Goal: Use online tool/utility: Use online tool/utility

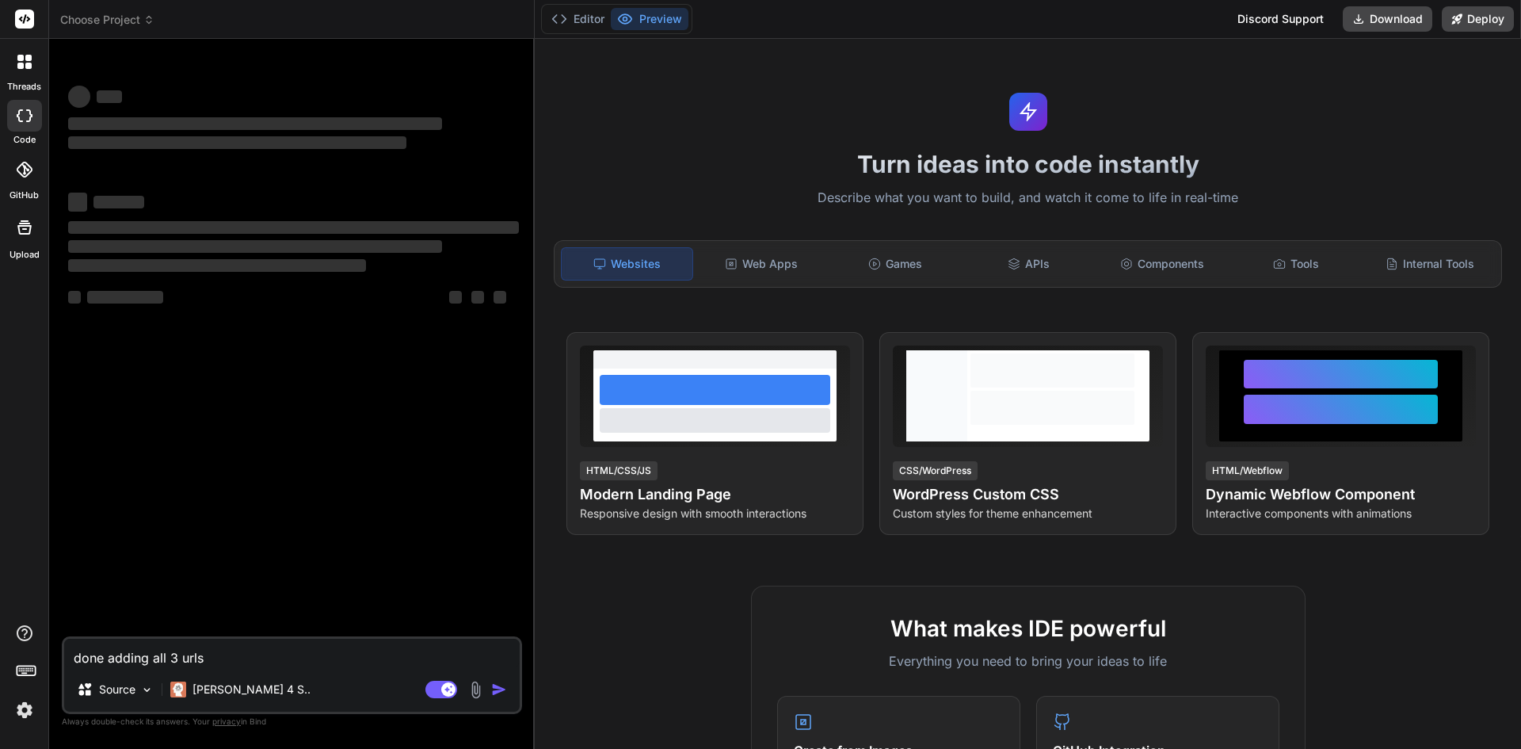
click at [27, 172] on icon at bounding box center [25, 170] width 16 height 16
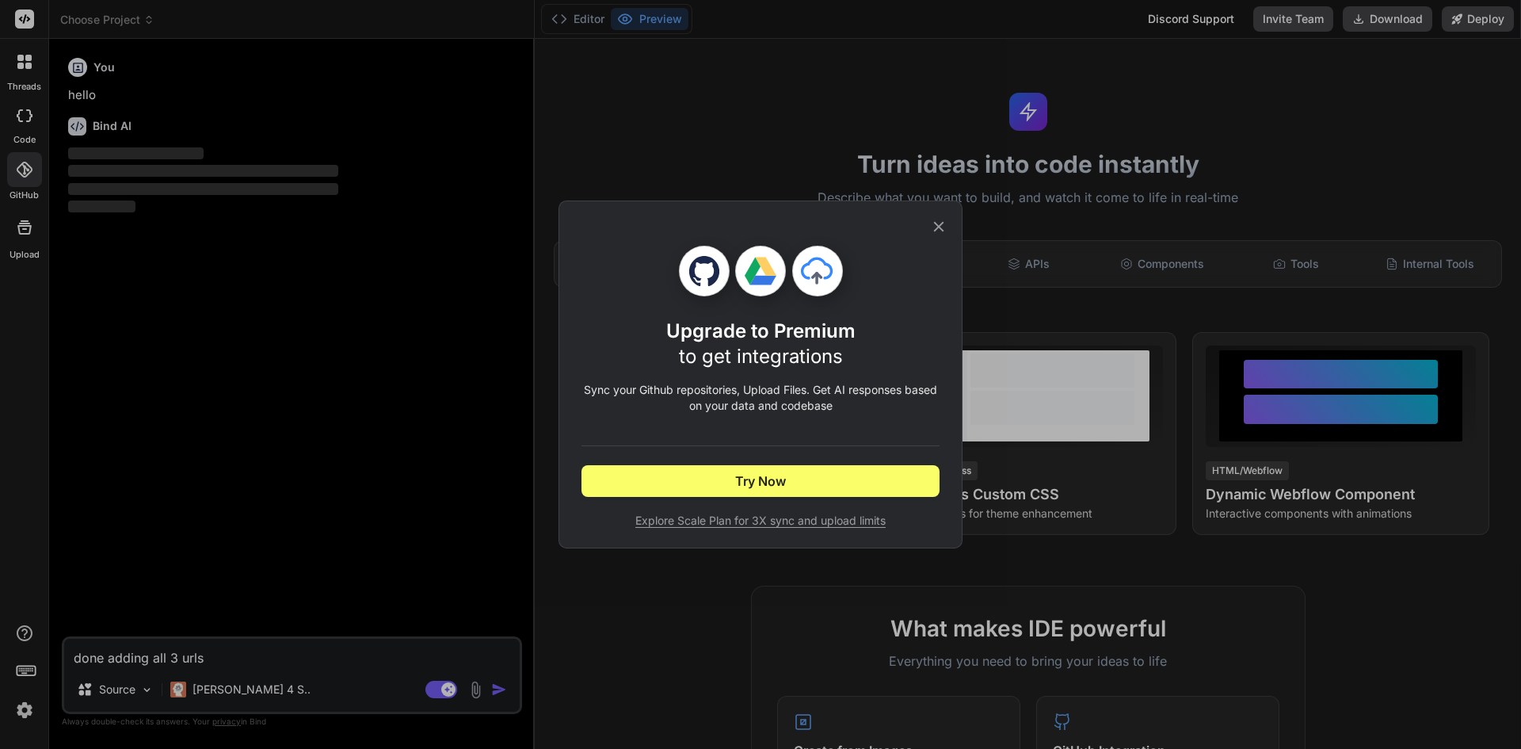
click at [937, 225] on icon at bounding box center [939, 227] width 10 height 10
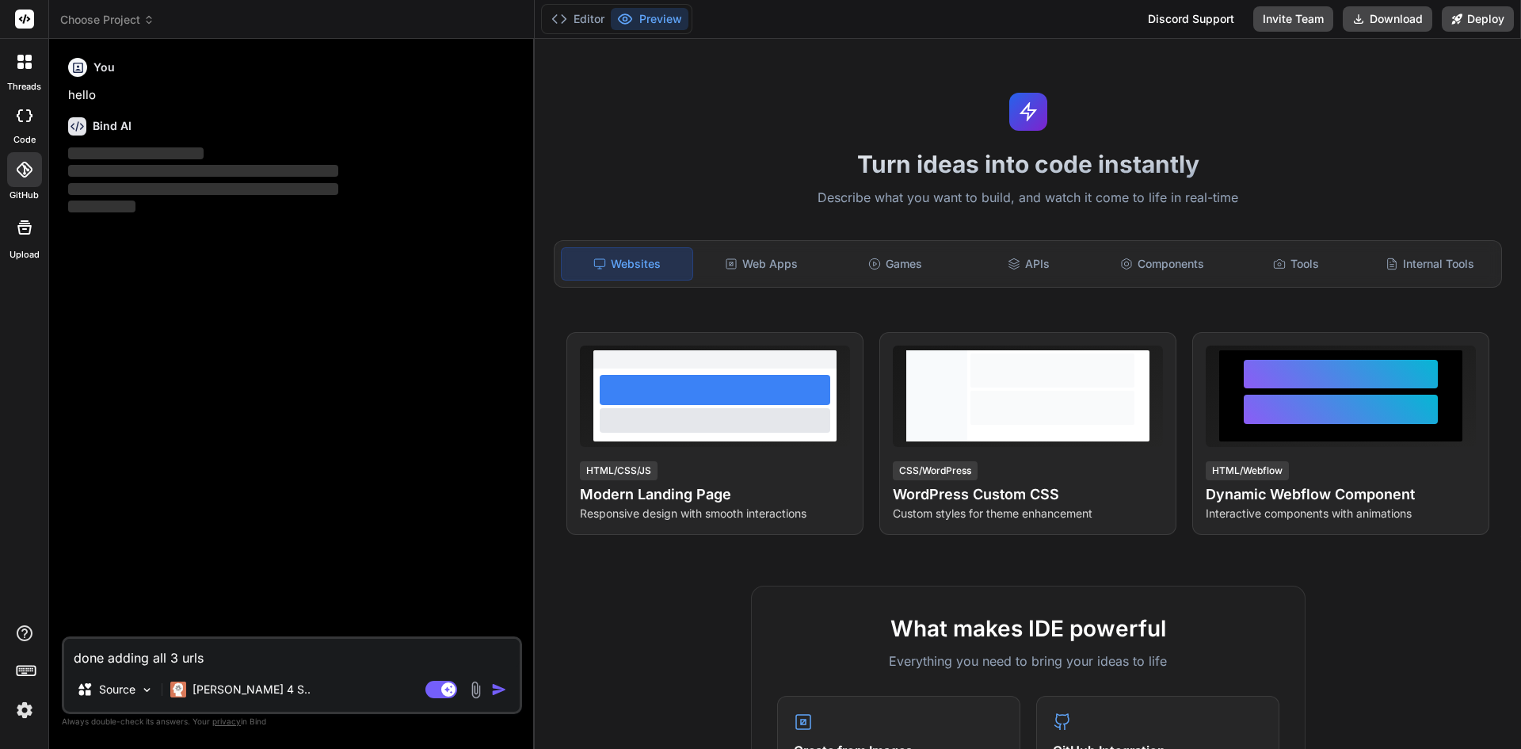
click at [25, 714] on img at bounding box center [24, 709] width 27 height 27
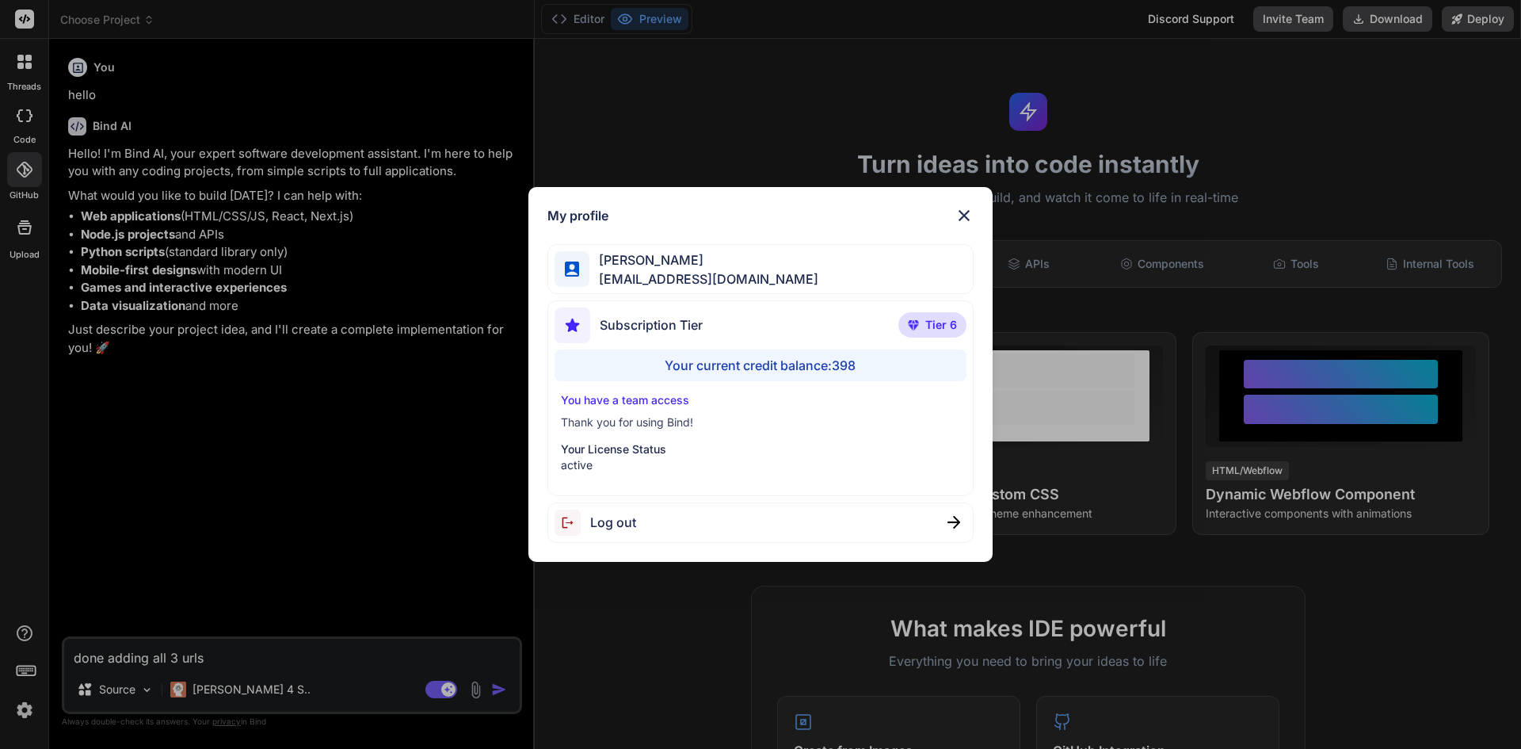
click at [972, 221] on img at bounding box center [964, 215] width 19 height 19
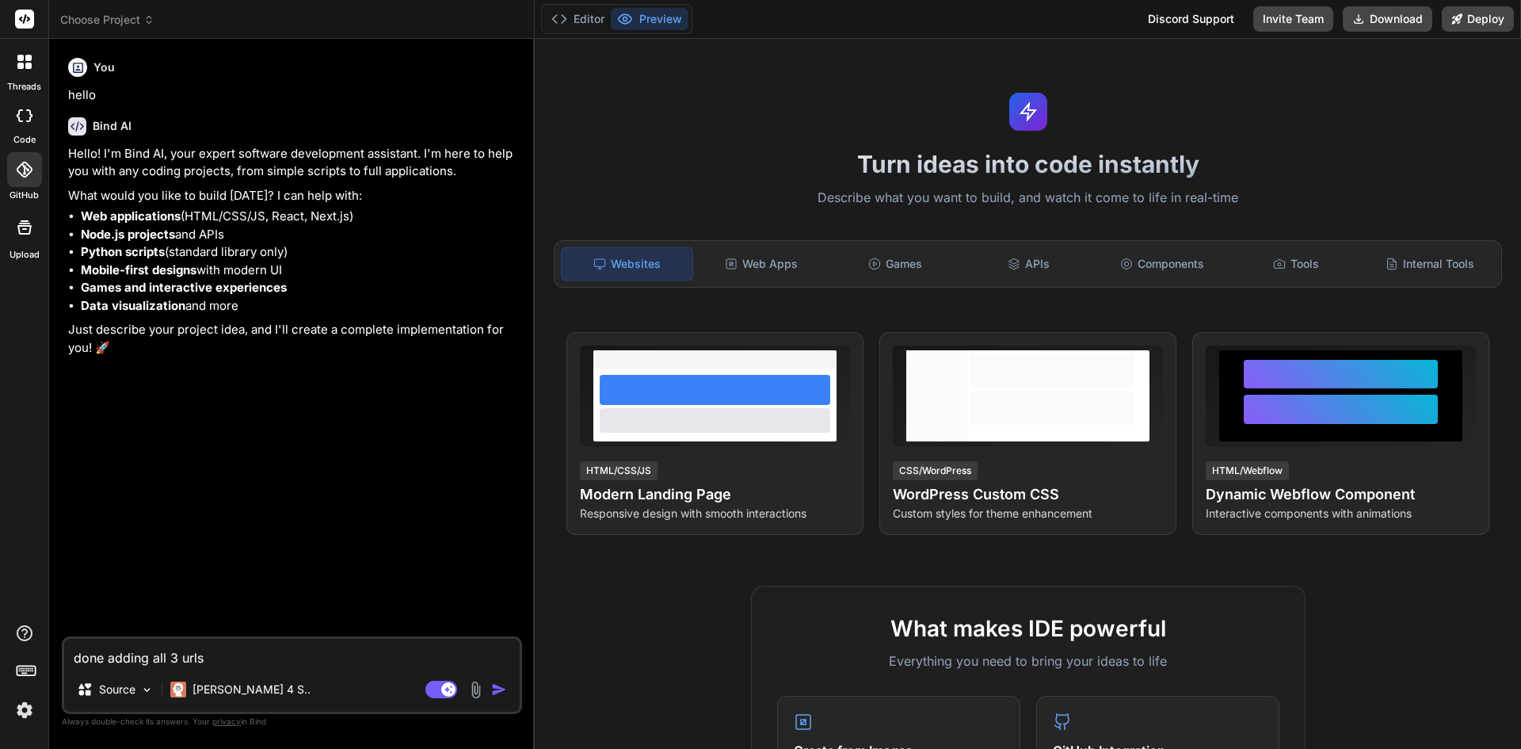
click at [219, 658] on textarea "done adding all 3 urls" at bounding box center [292, 653] width 456 height 29
type textarea "x"
click at [227, 688] on p "[PERSON_NAME] 4 S.." at bounding box center [252, 689] width 118 height 16
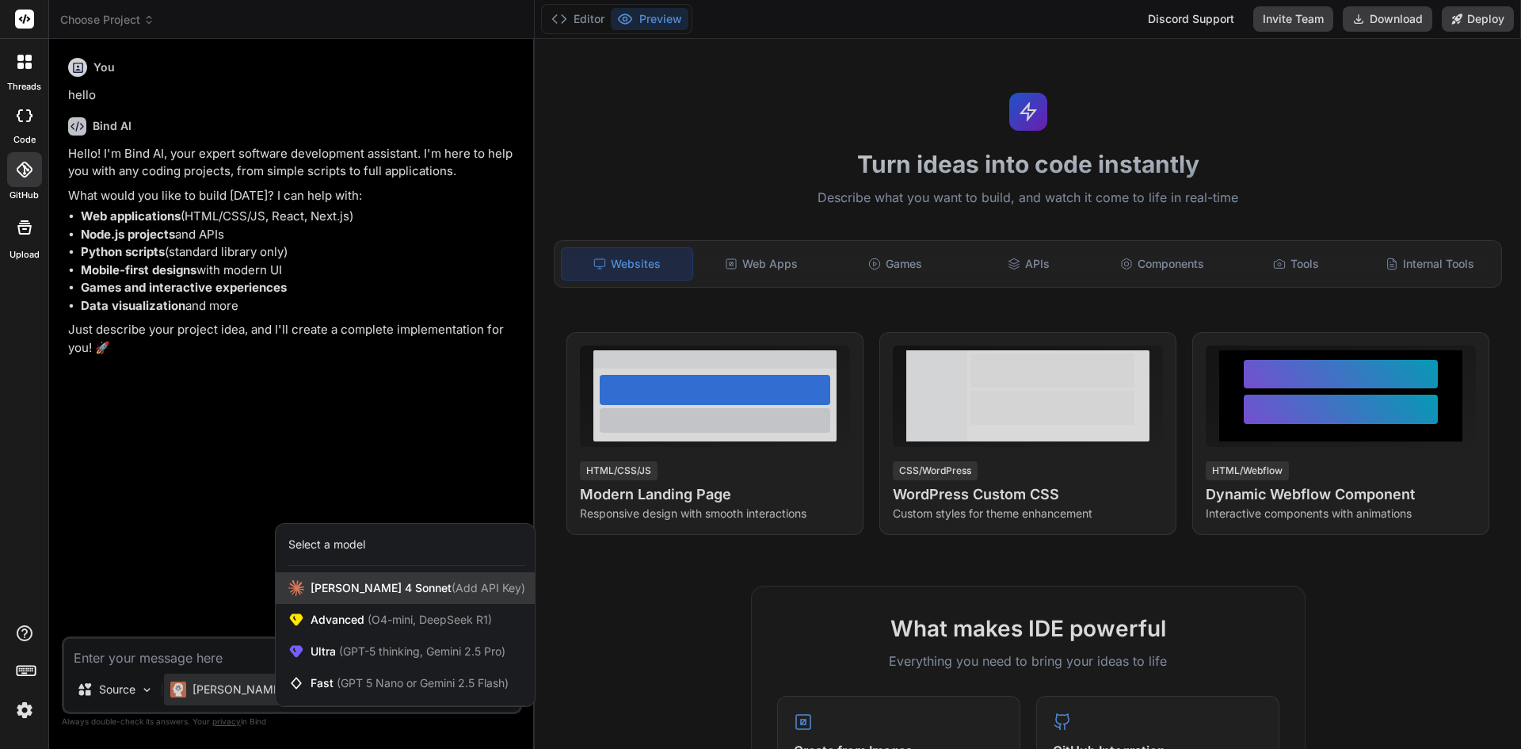
click at [353, 594] on span "[PERSON_NAME] 4 Sonnet (Add API Key)" at bounding box center [418, 588] width 215 height 16
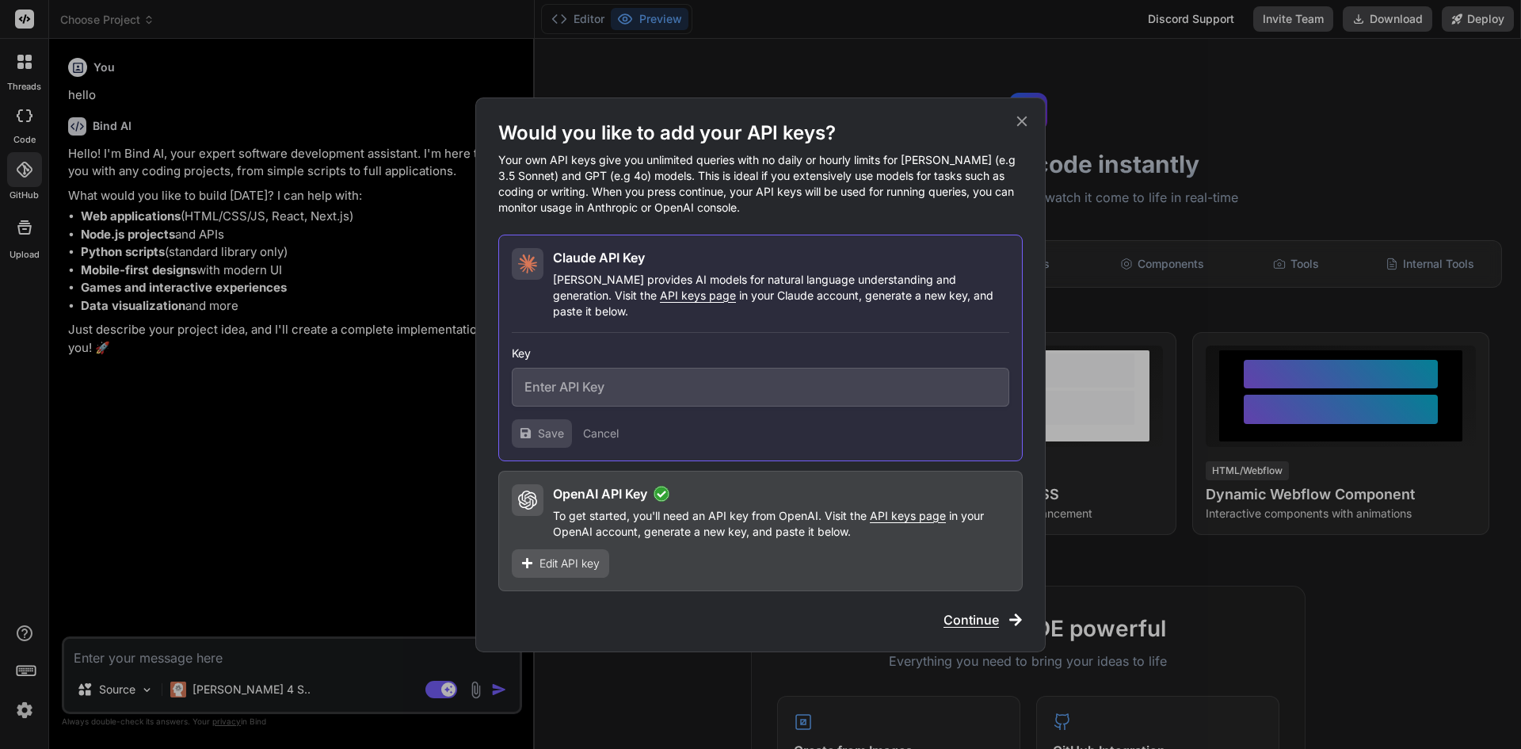
click at [970, 610] on span "Continue" at bounding box center [971, 619] width 55 height 19
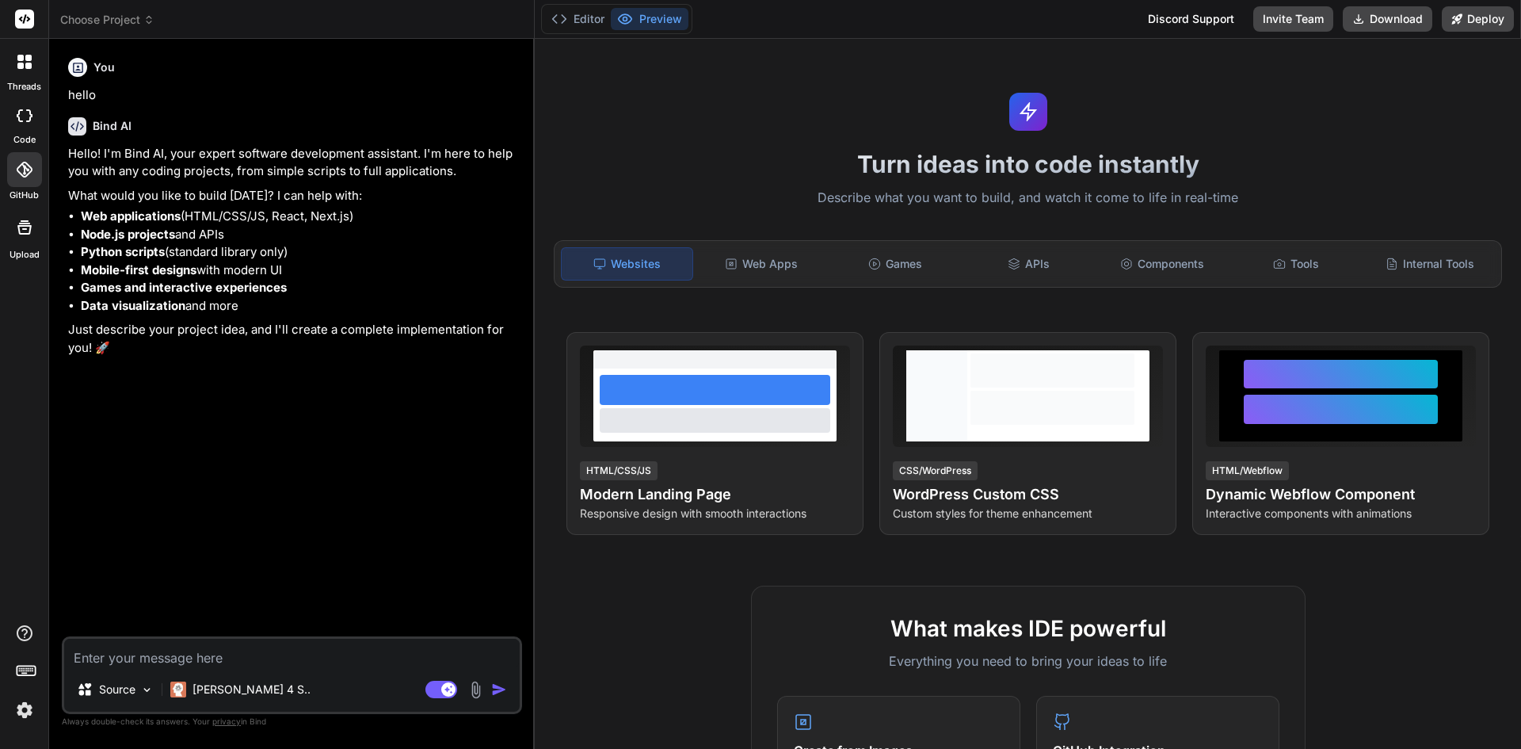
click at [284, 646] on textarea at bounding box center [292, 653] width 456 height 29
type textarea "x"
type textarea "c"
type textarea "x"
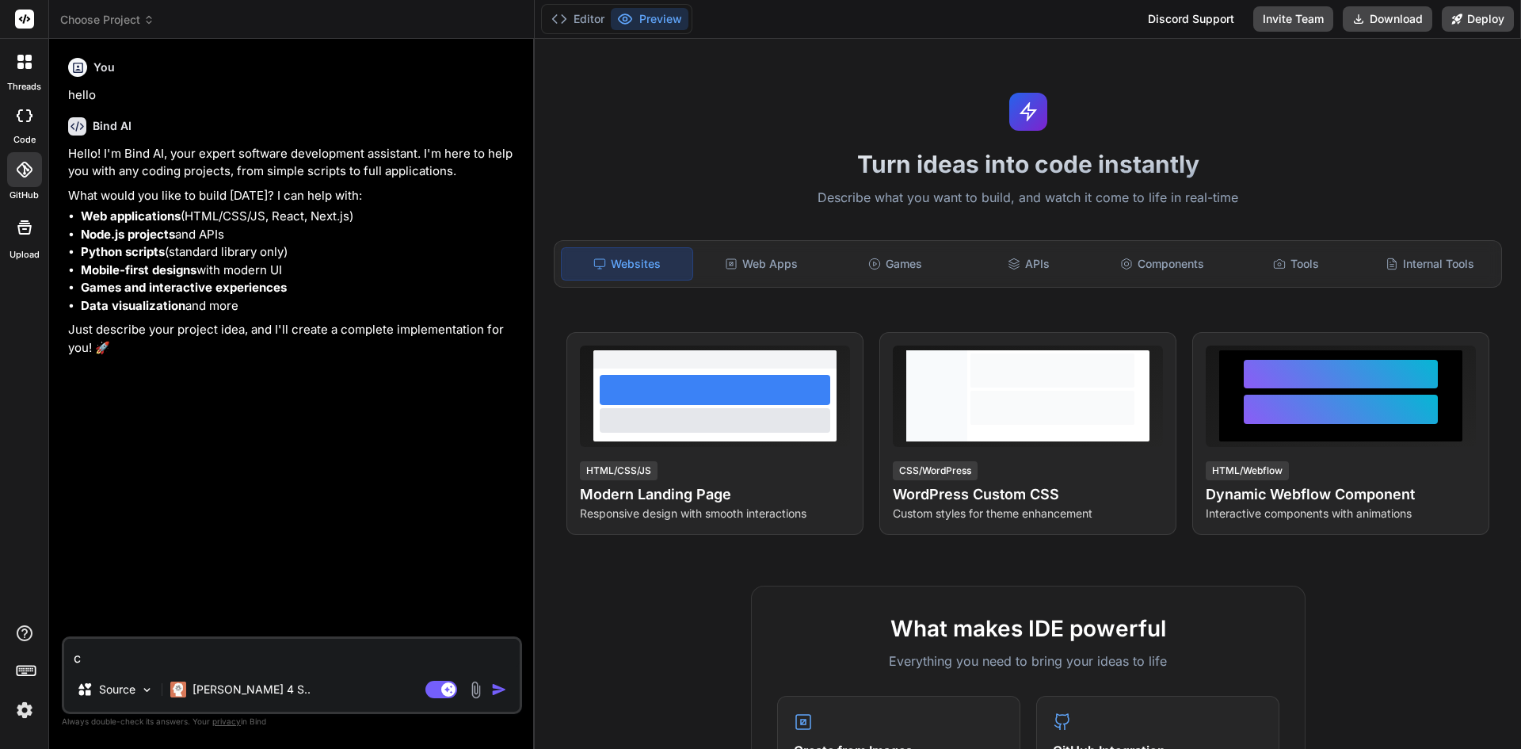
type textarea "cr"
type textarea "x"
type textarea "cre"
type textarea "x"
type textarea "crea"
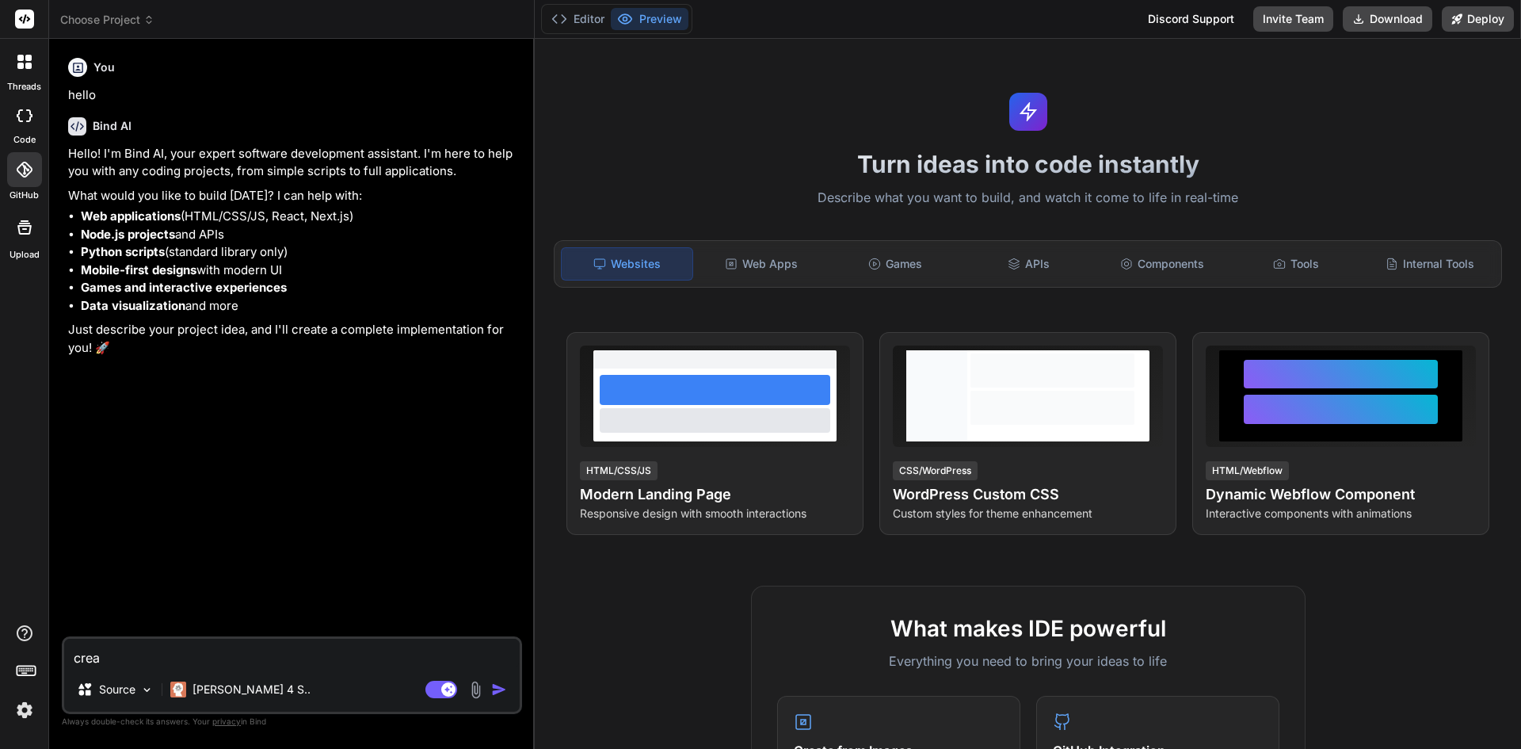
type textarea "x"
type textarea "creat"
type textarea "x"
type textarea "create"
type textarea "x"
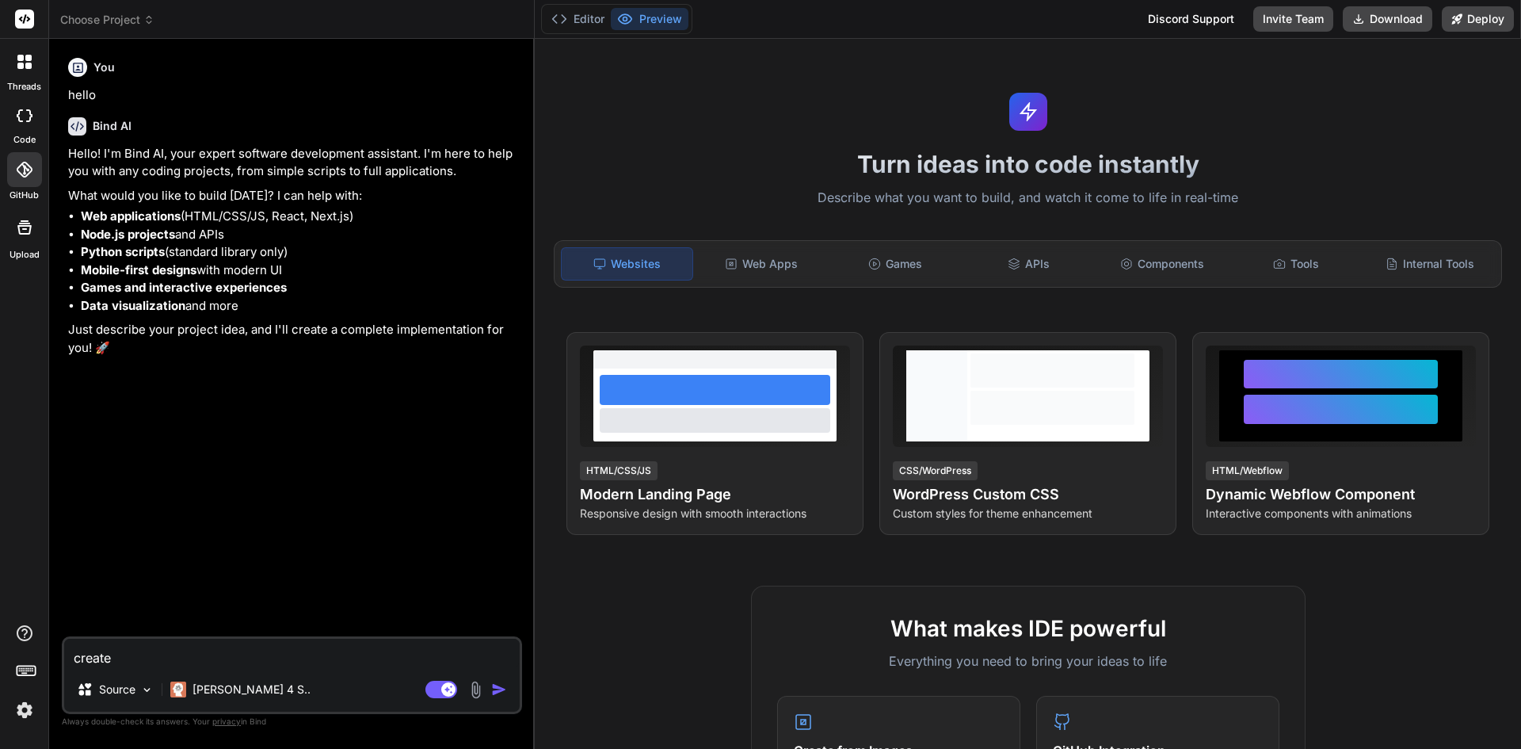
type textarea "create"
type textarea "x"
type textarea "create m"
type textarea "x"
type textarea "create me"
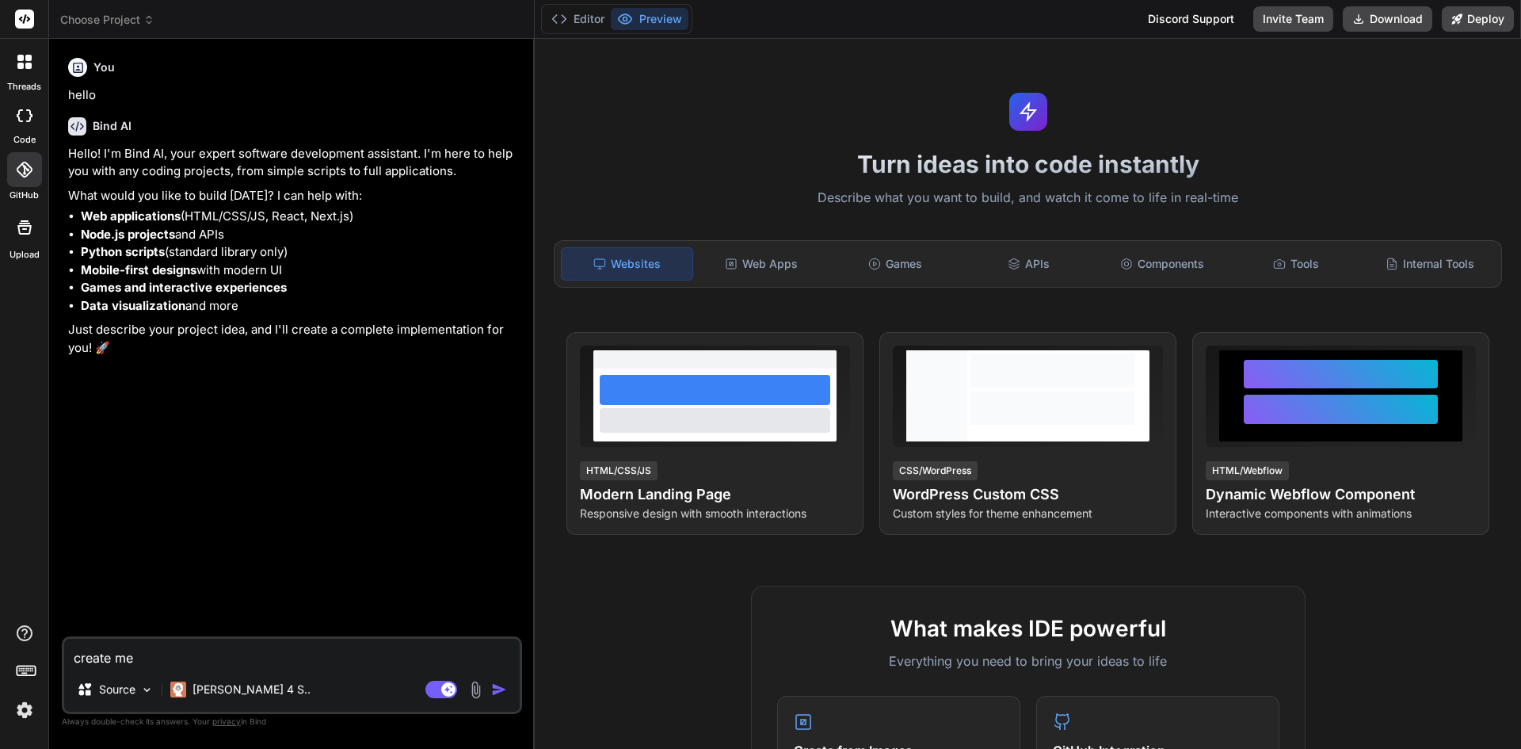
type textarea "x"
type textarea "create me"
type textarea "x"
type textarea "create me a"
type textarea "x"
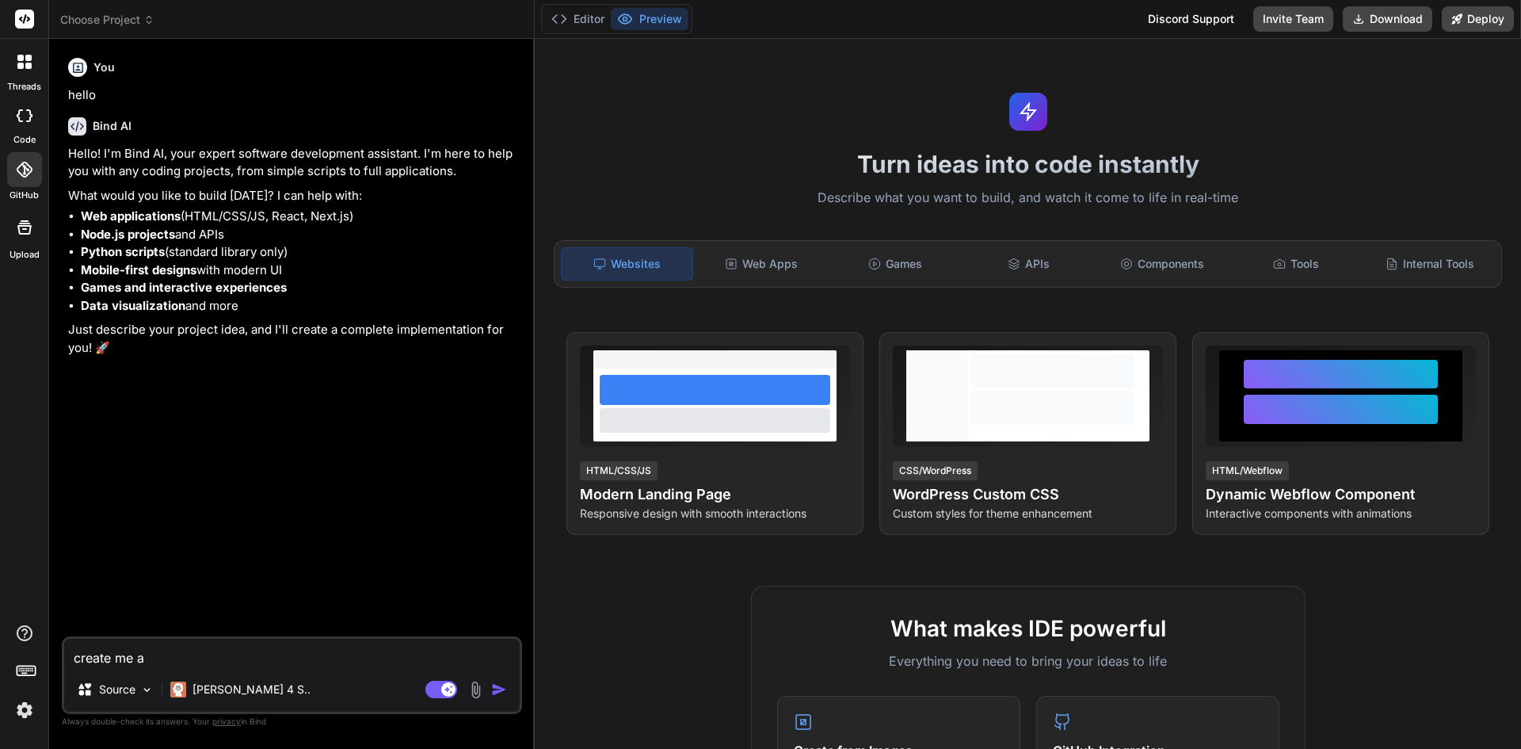
type textarea "create me a s"
type textarea "x"
type textarea "create me a si"
type textarea "x"
type textarea "create me a sim"
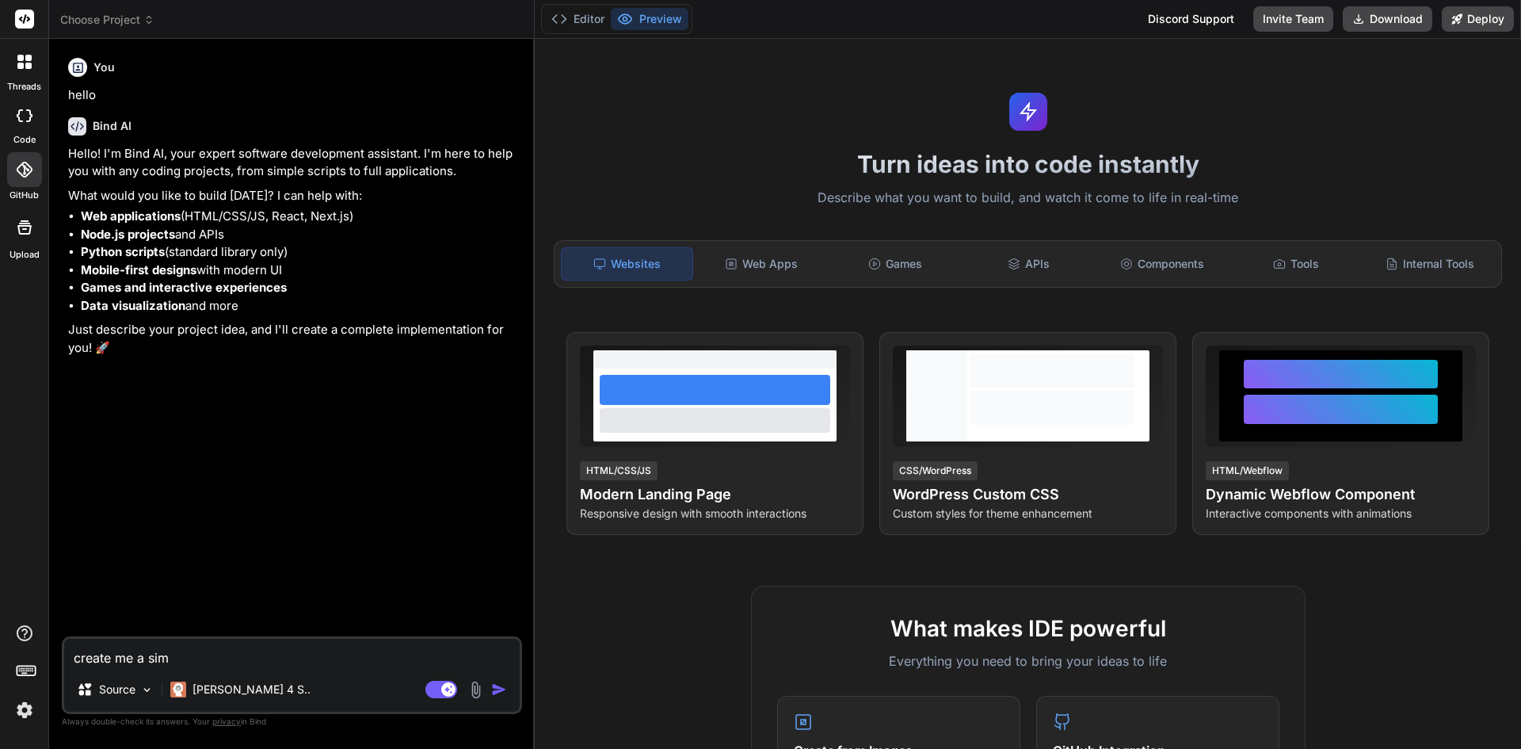
type textarea "x"
type textarea "create me a simp"
type textarea "x"
type textarea "create me a simpl"
type textarea "x"
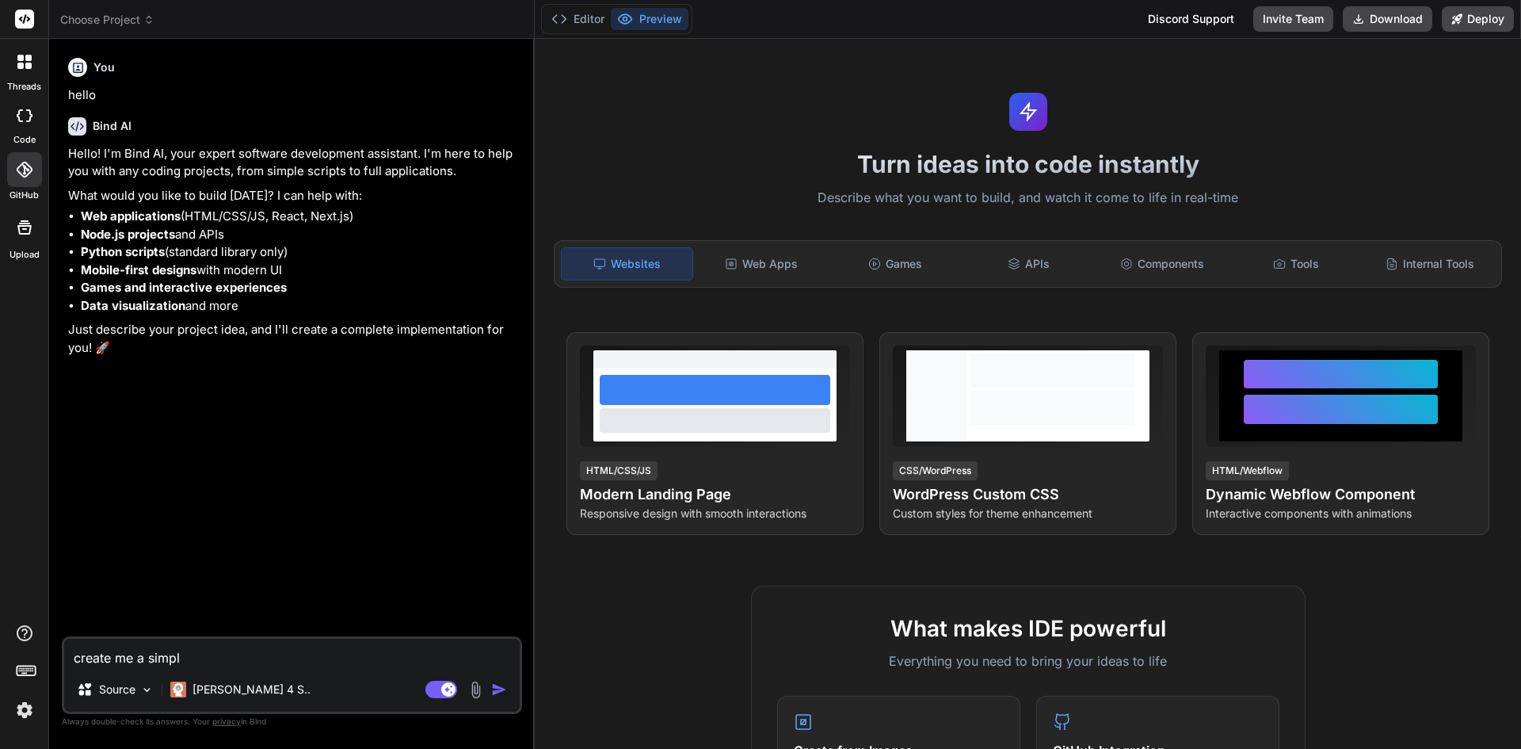
type textarea "create me a simple"
type textarea "x"
type textarea "create me a simple"
type textarea "x"
type textarea "create me a simple p"
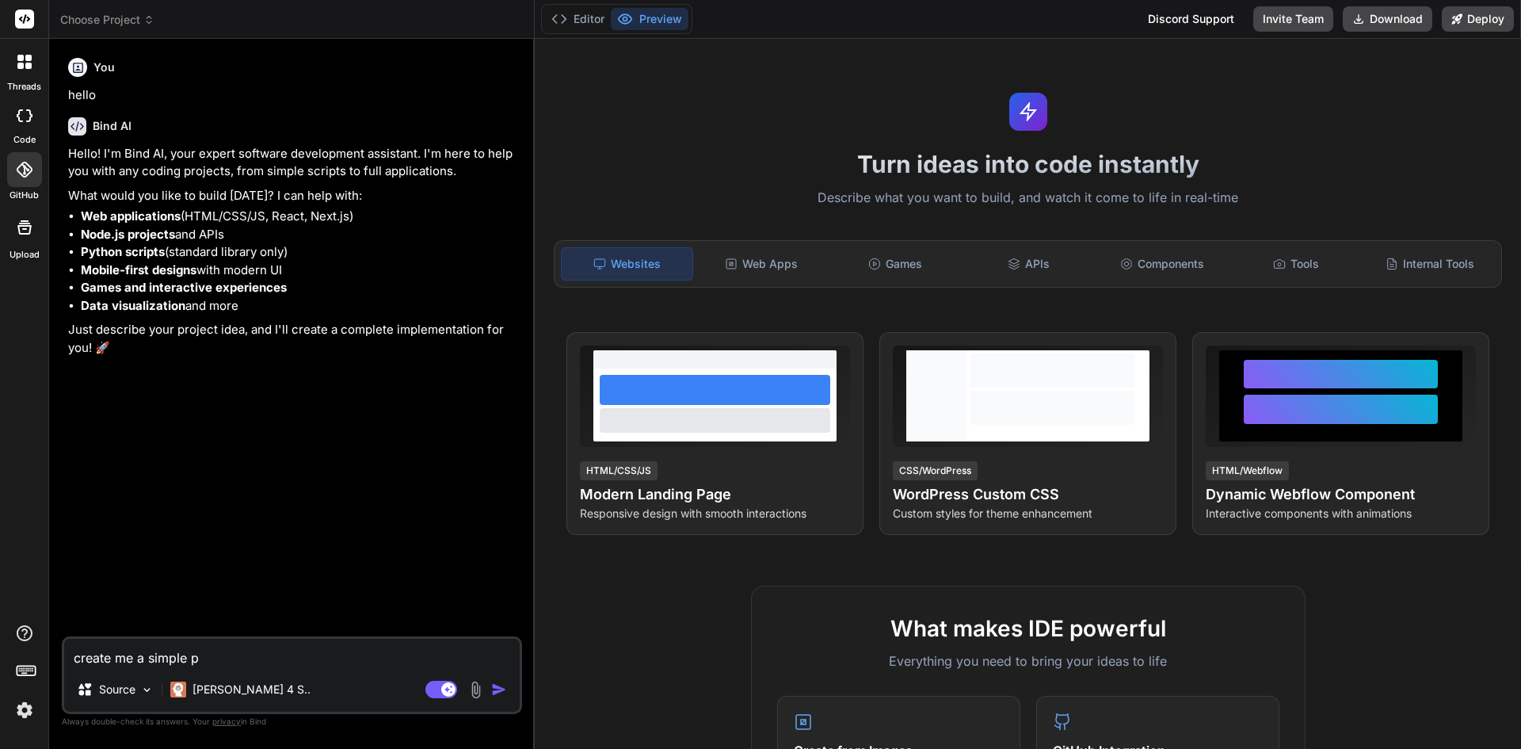
type textarea "x"
type textarea "create me a simple pe"
type textarea "x"
type textarea "create me a simple per"
type textarea "x"
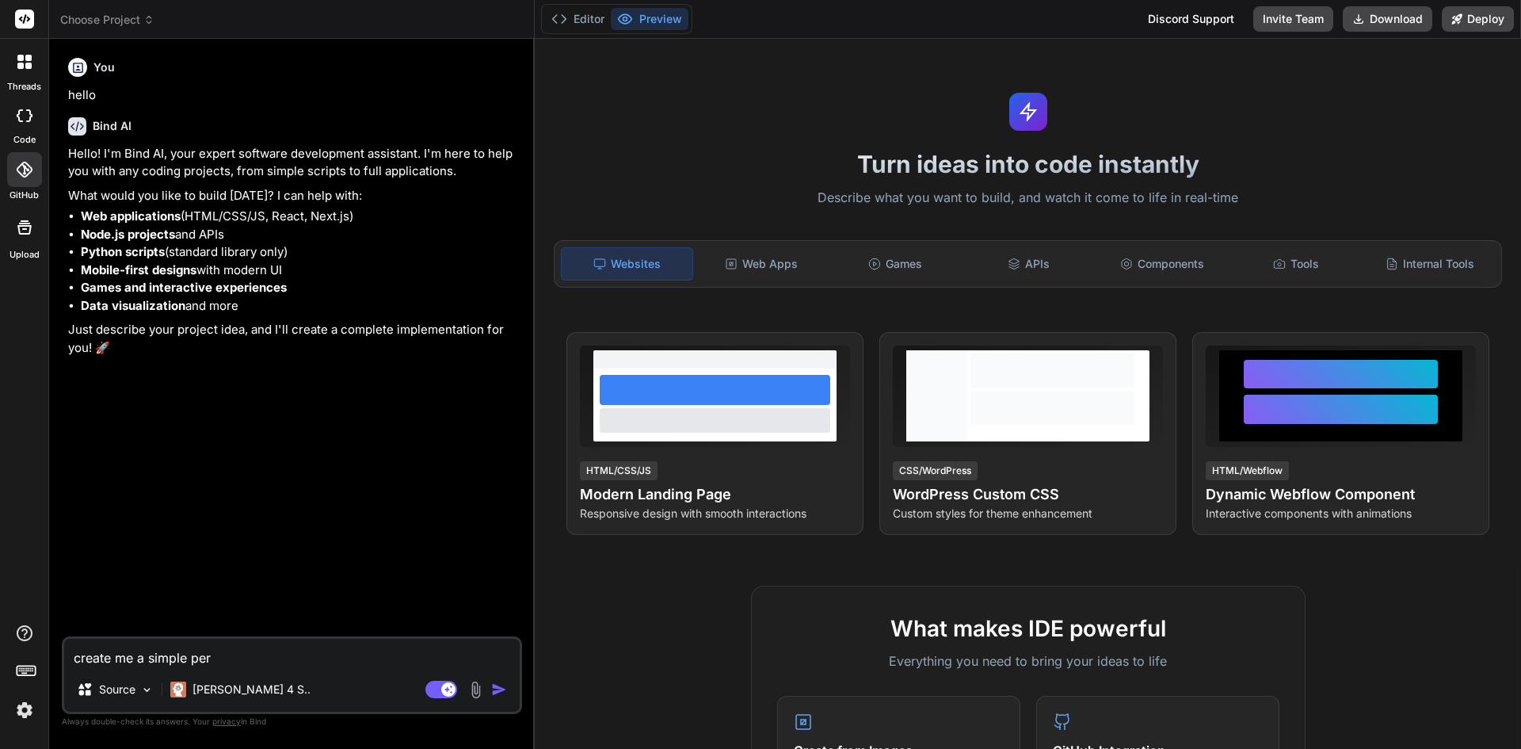
type textarea "create me a simple perf"
type textarea "x"
type textarea "create me a simple perfu"
type textarea "x"
type textarea "create me a simple perfum"
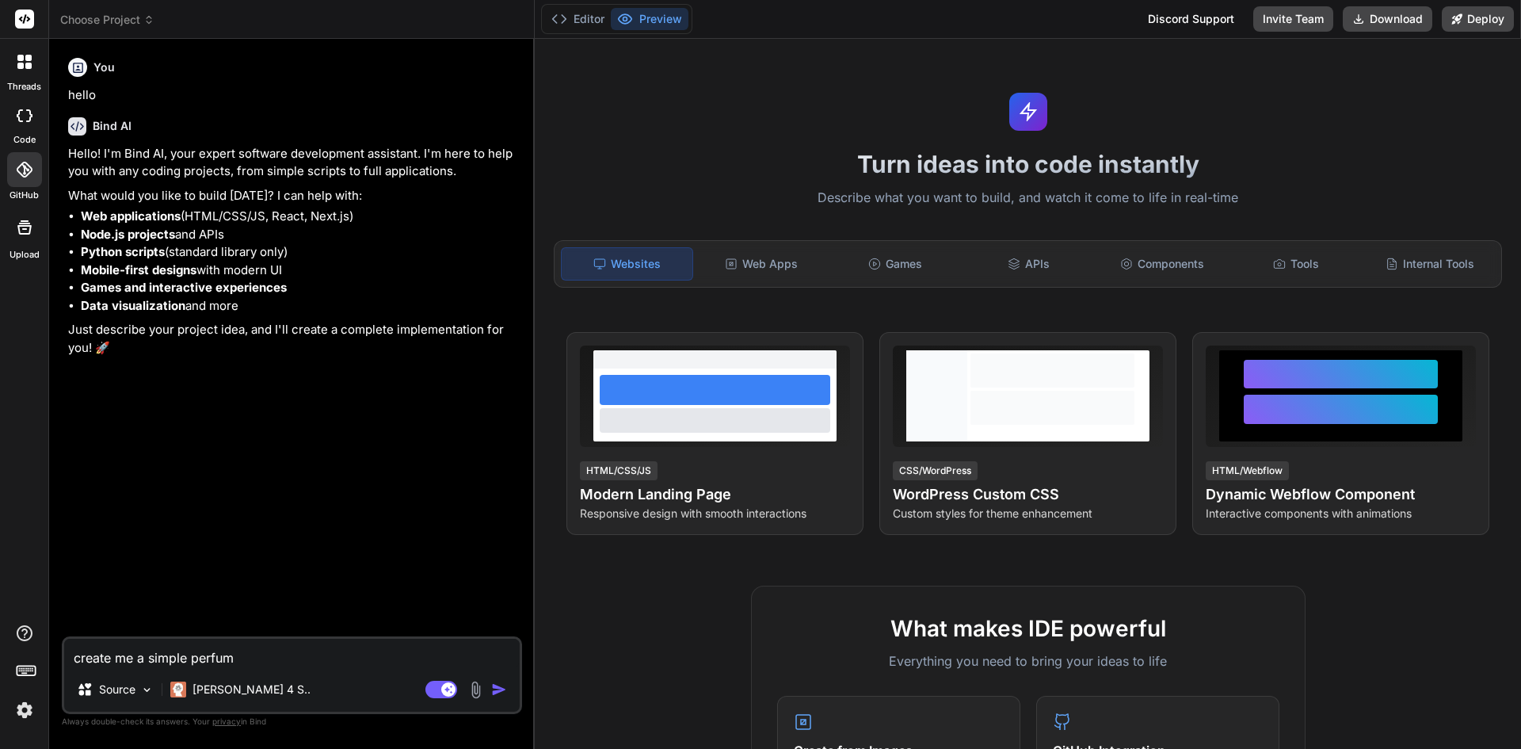
type textarea "x"
type textarea "create me a simple perfume"
type textarea "x"
type textarea "create me a simple perfume"
type textarea "x"
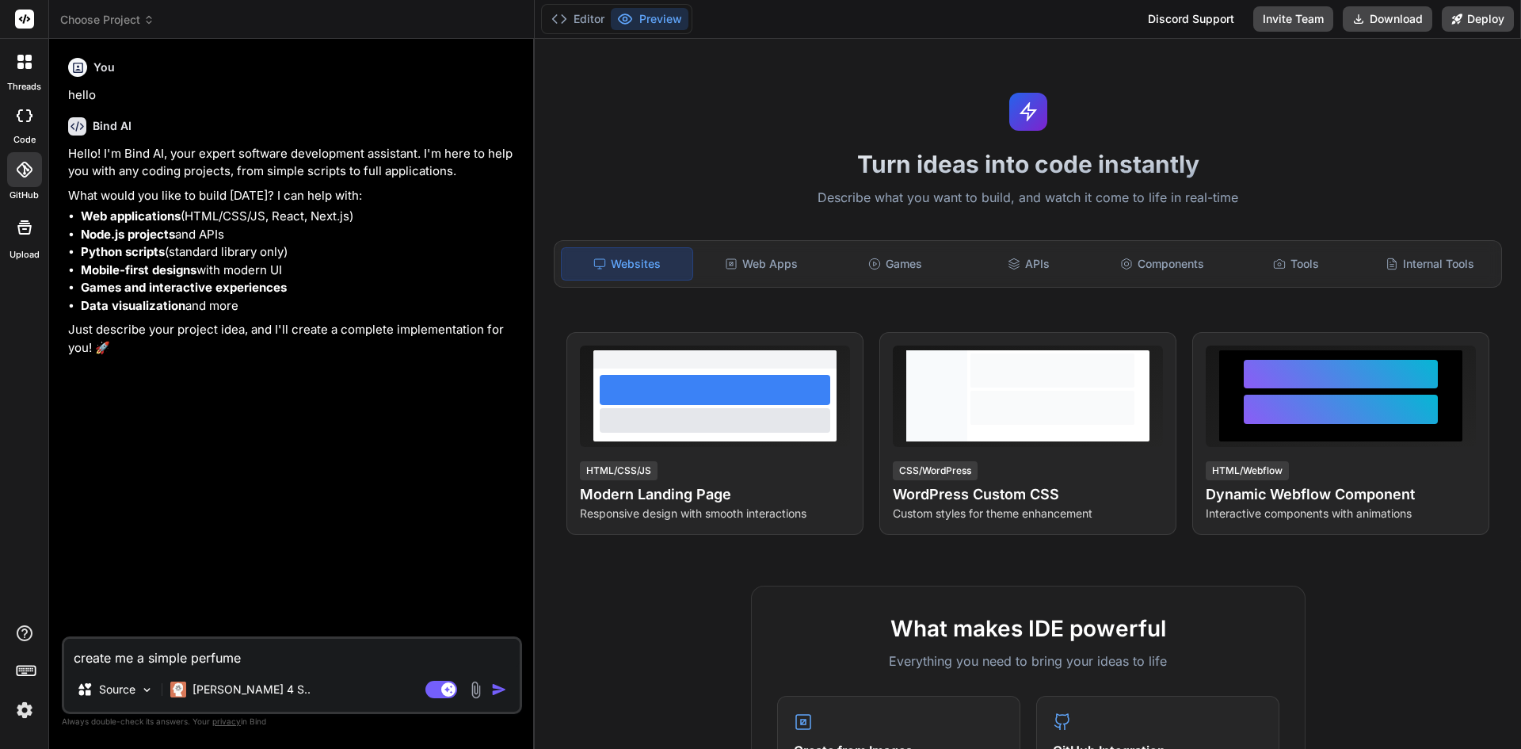
type textarea "create me a simple perfume w"
type textarea "x"
type textarea "create me a simple perfume we"
type textarea "x"
type textarea "create me a simple perfume web"
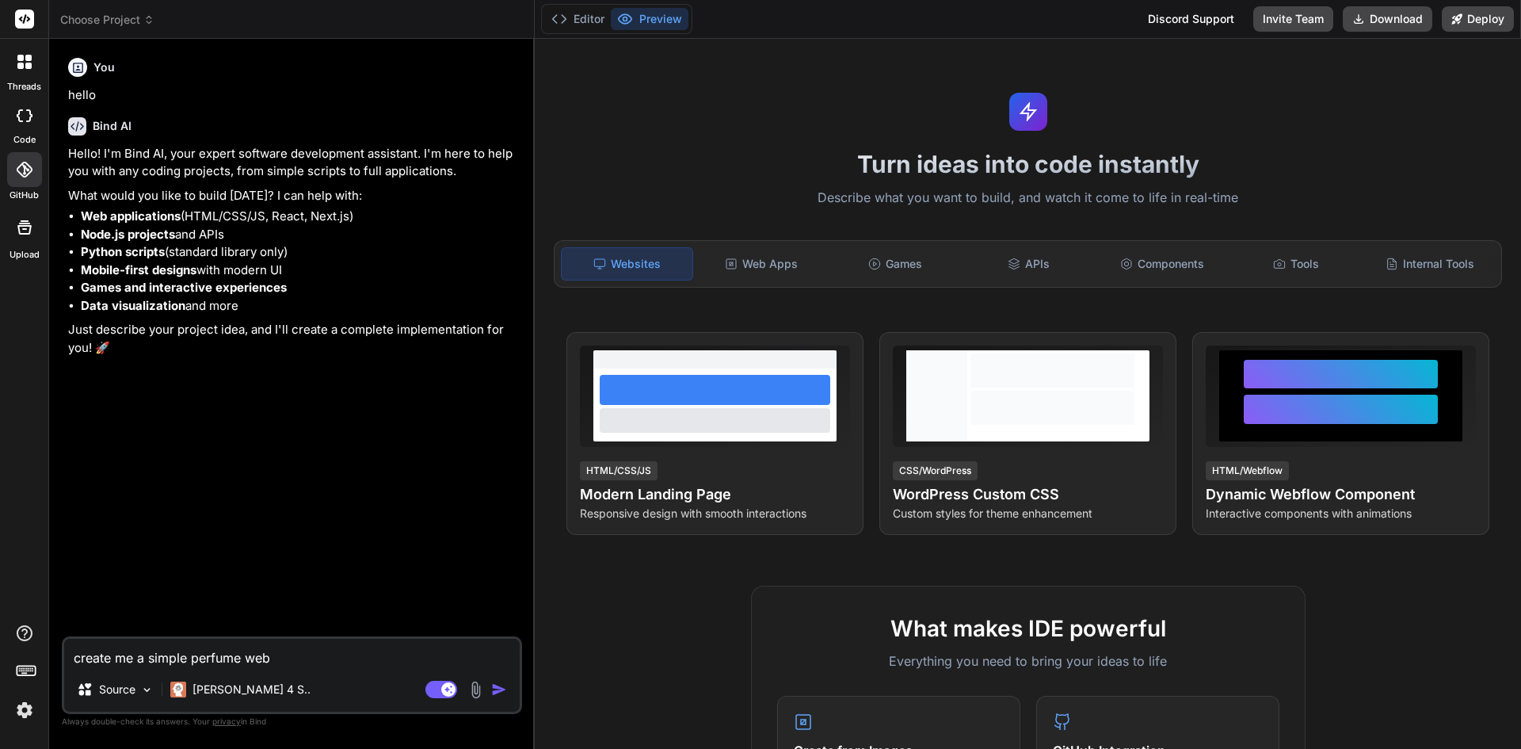
type textarea "x"
type textarea "create me a simple perfume webs"
type textarea "x"
type textarea "create me a simple perfume websi"
type textarea "x"
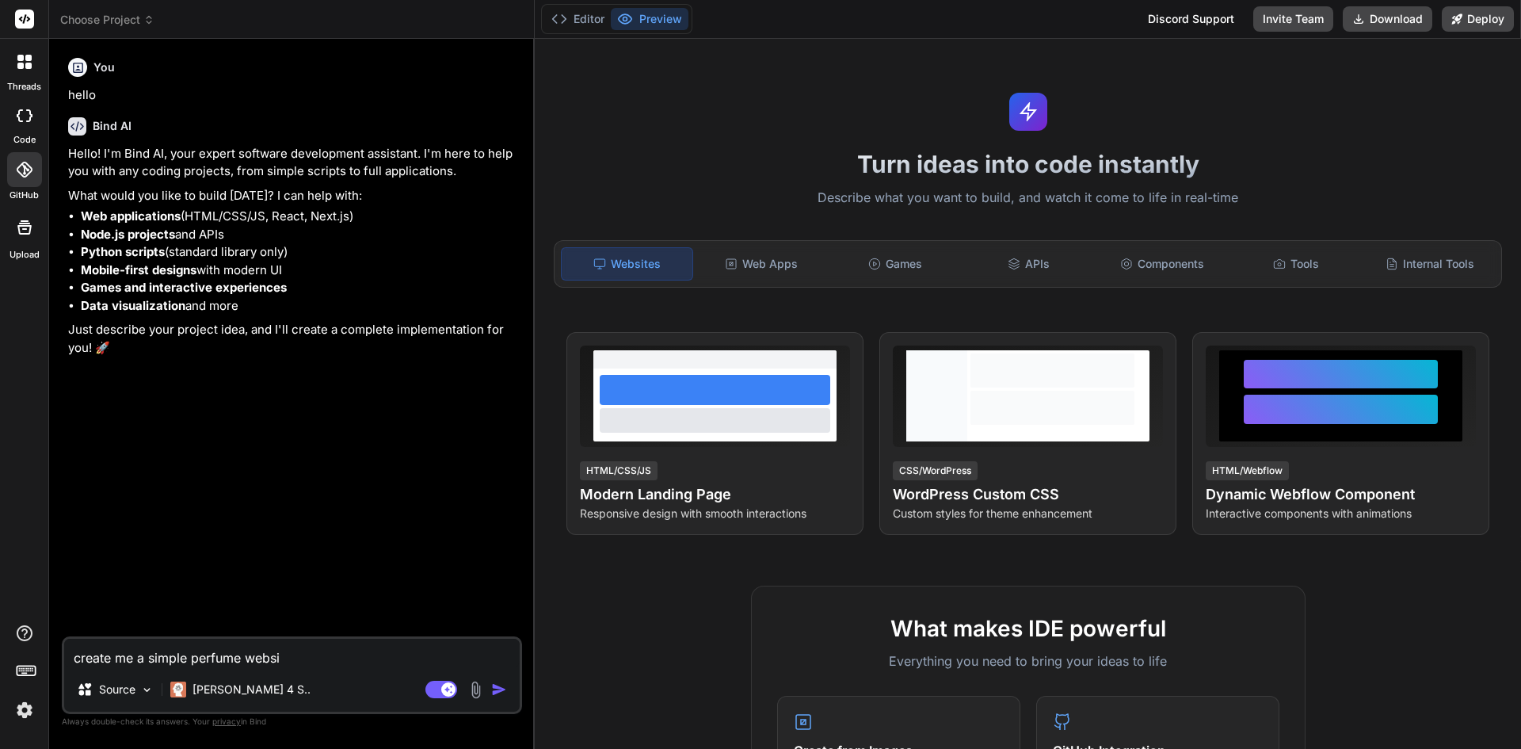
type textarea "create me a simple perfume websit"
type textarea "x"
type textarea "create me a simple perfume website"
click at [257, 687] on div "[PERSON_NAME] 4 S.." at bounding box center [240, 689] width 153 height 32
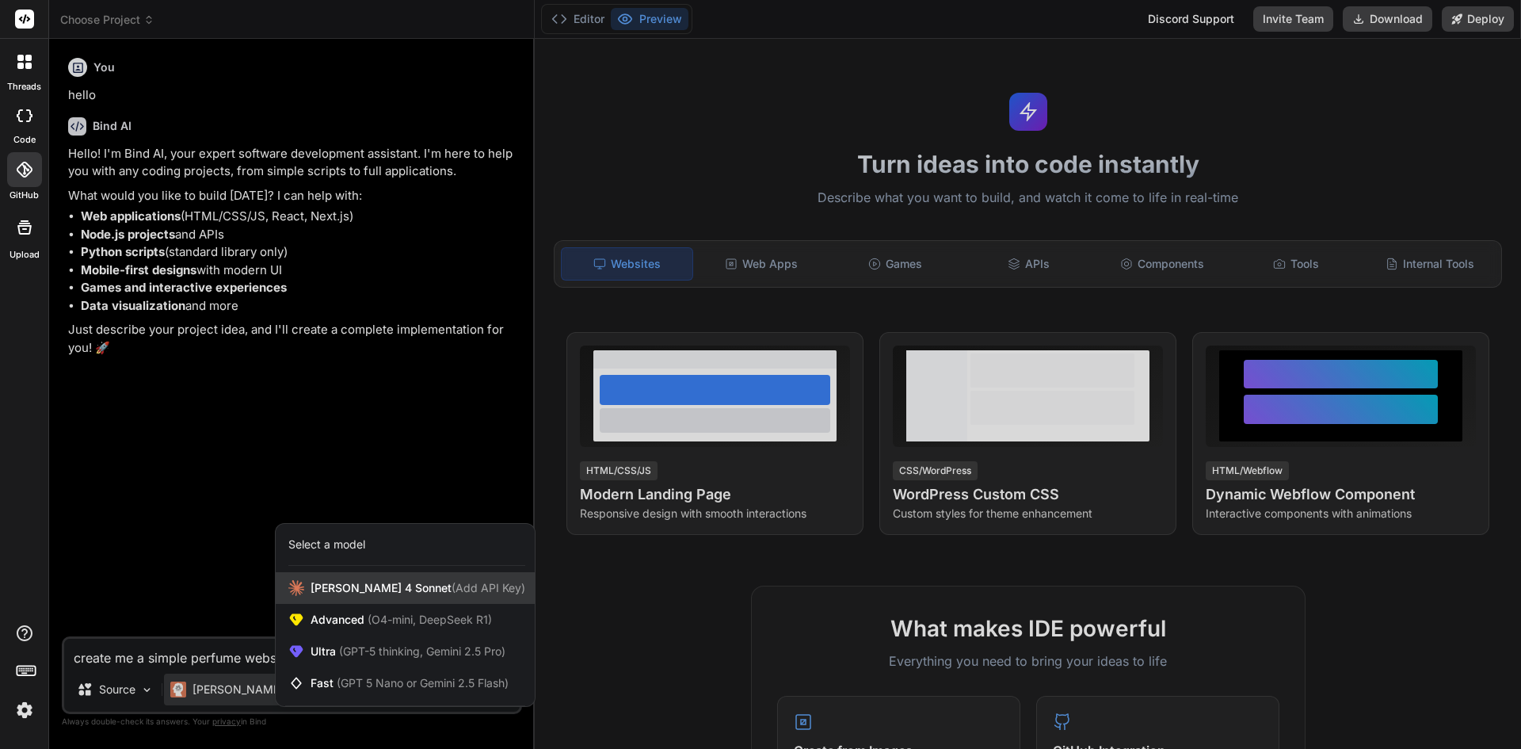
click at [381, 591] on span "[PERSON_NAME] 4 Sonnet (Add API Key)" at bounding box center [418, 588] width 215 height 16
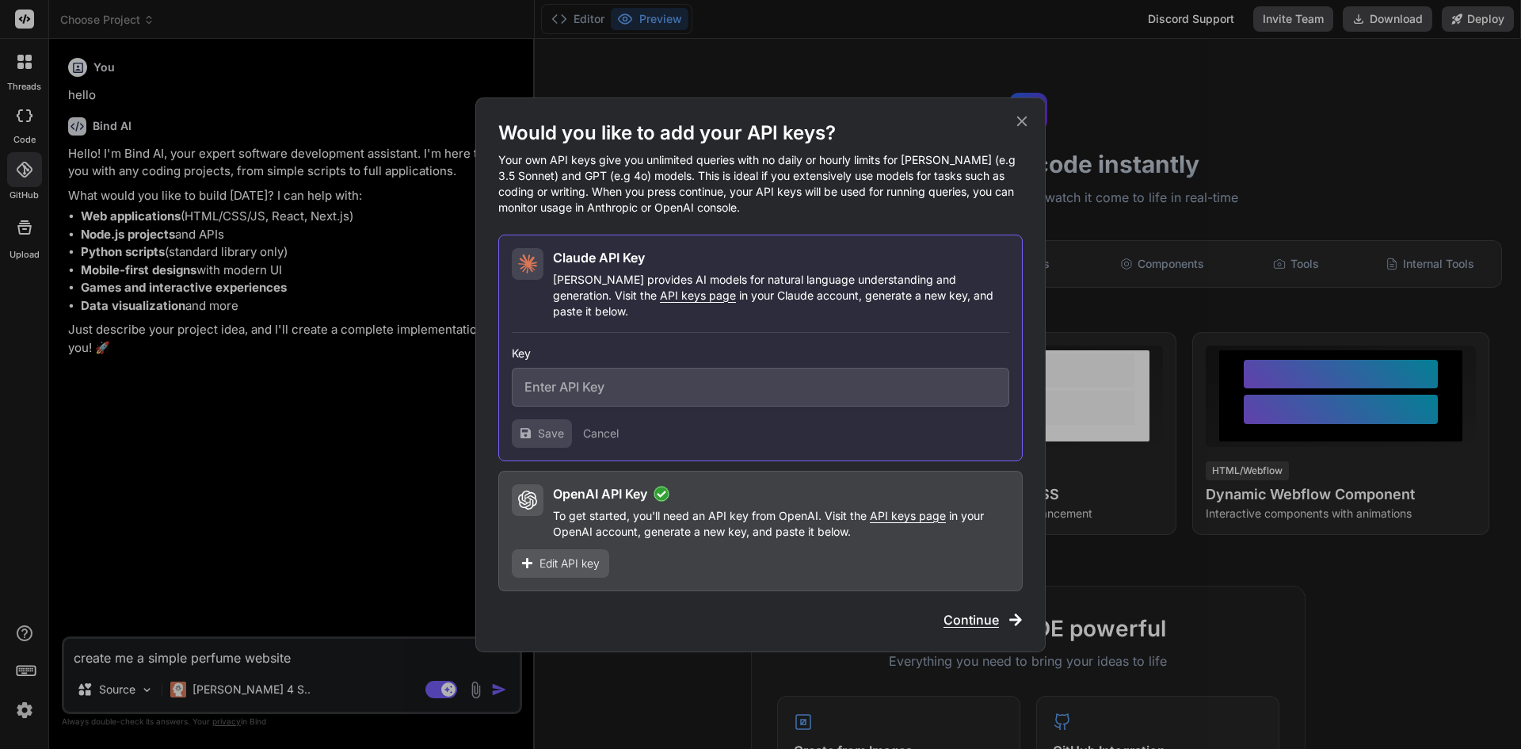
click at [955, 612] on span "Continue" at bounding box center [971, 619] width 55 height 19
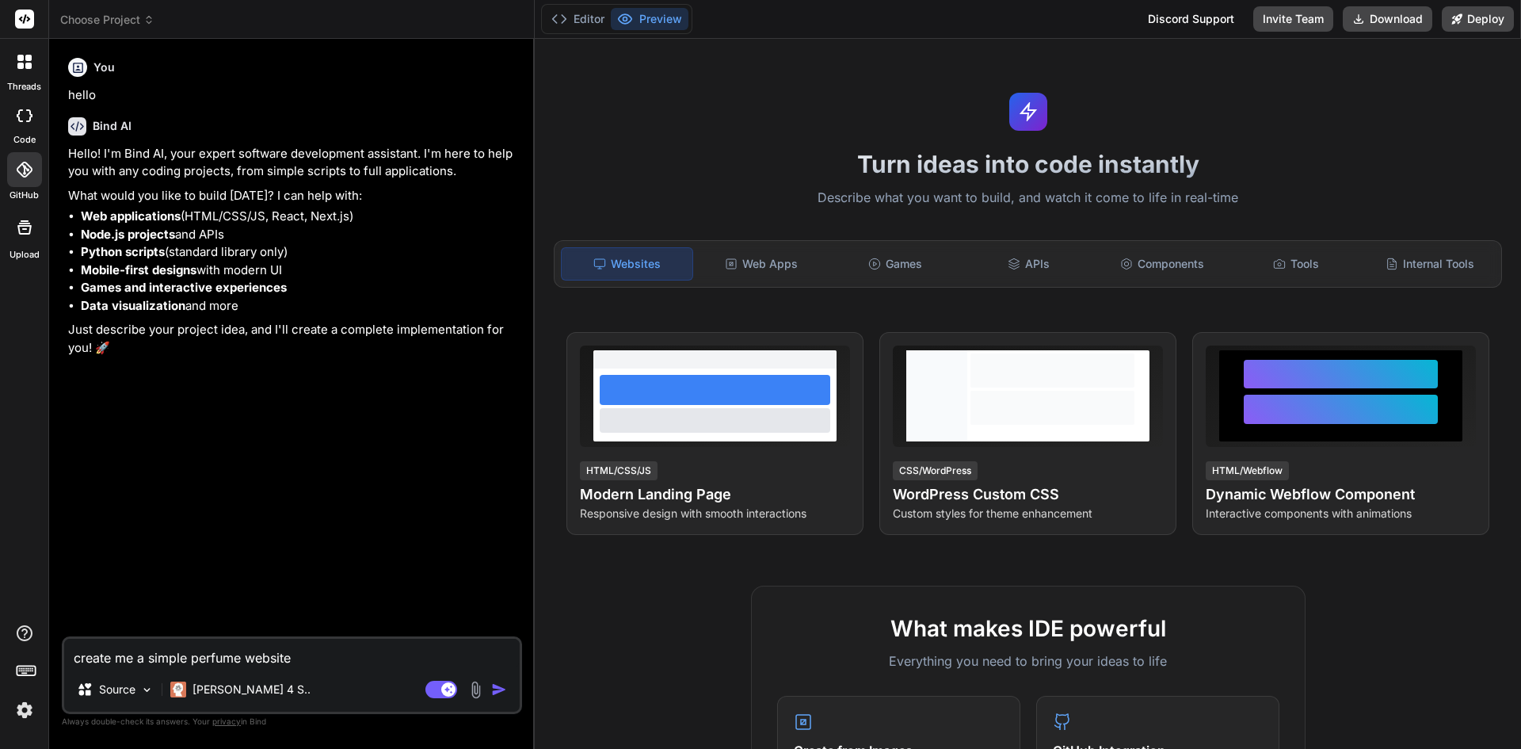
click at [494, 689] on img "button" at bounding box center [499, 689] width 16 height 16
type textarea "x"
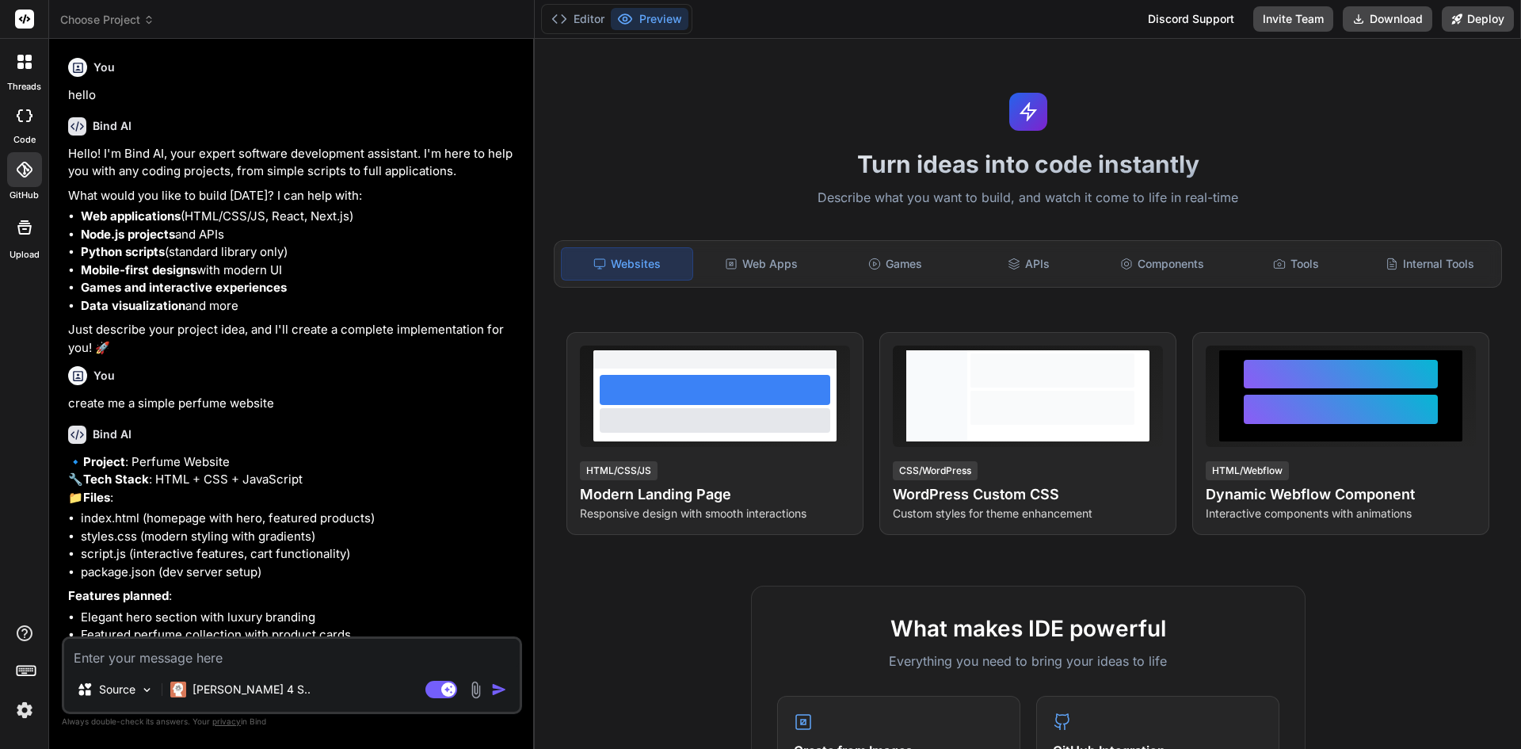
scroll to position [124, 0]
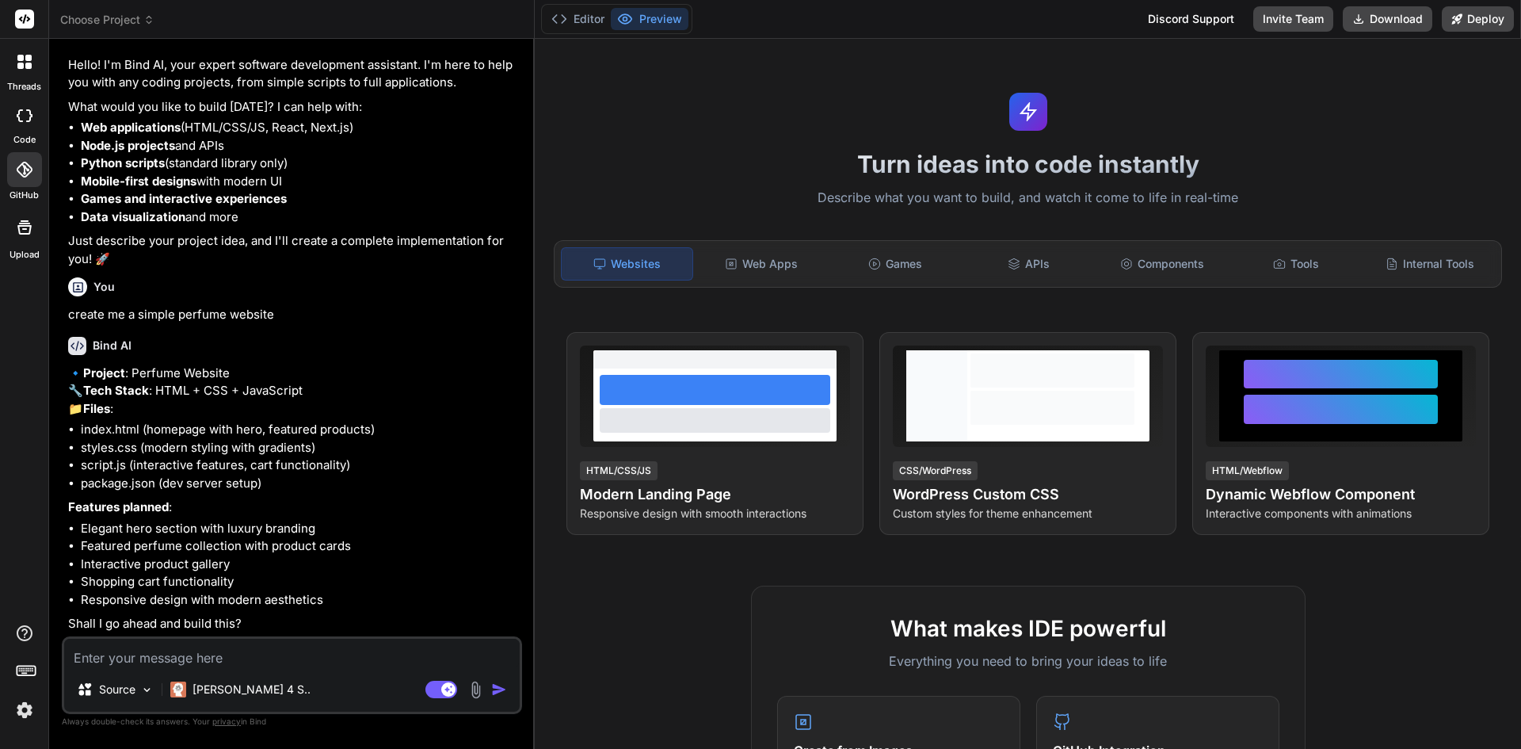
click at [342, 664] on textarea at bounding box center [292, 653] width 456 height 29
type textarea "x"
type textarea "y"
type textarea "x"
type textarea "ye"
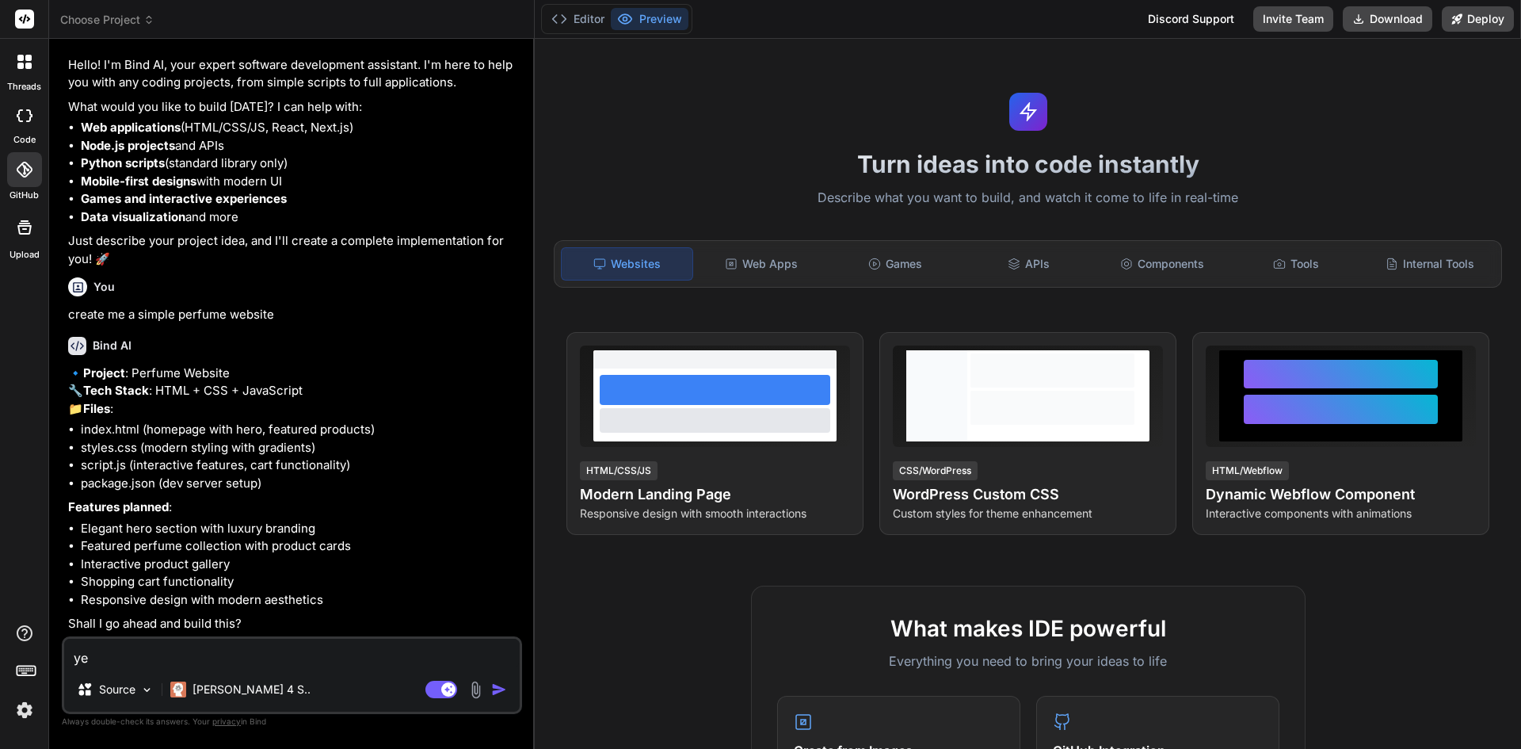
type textarea "x"
type textarea "yes"
type textarea "x"
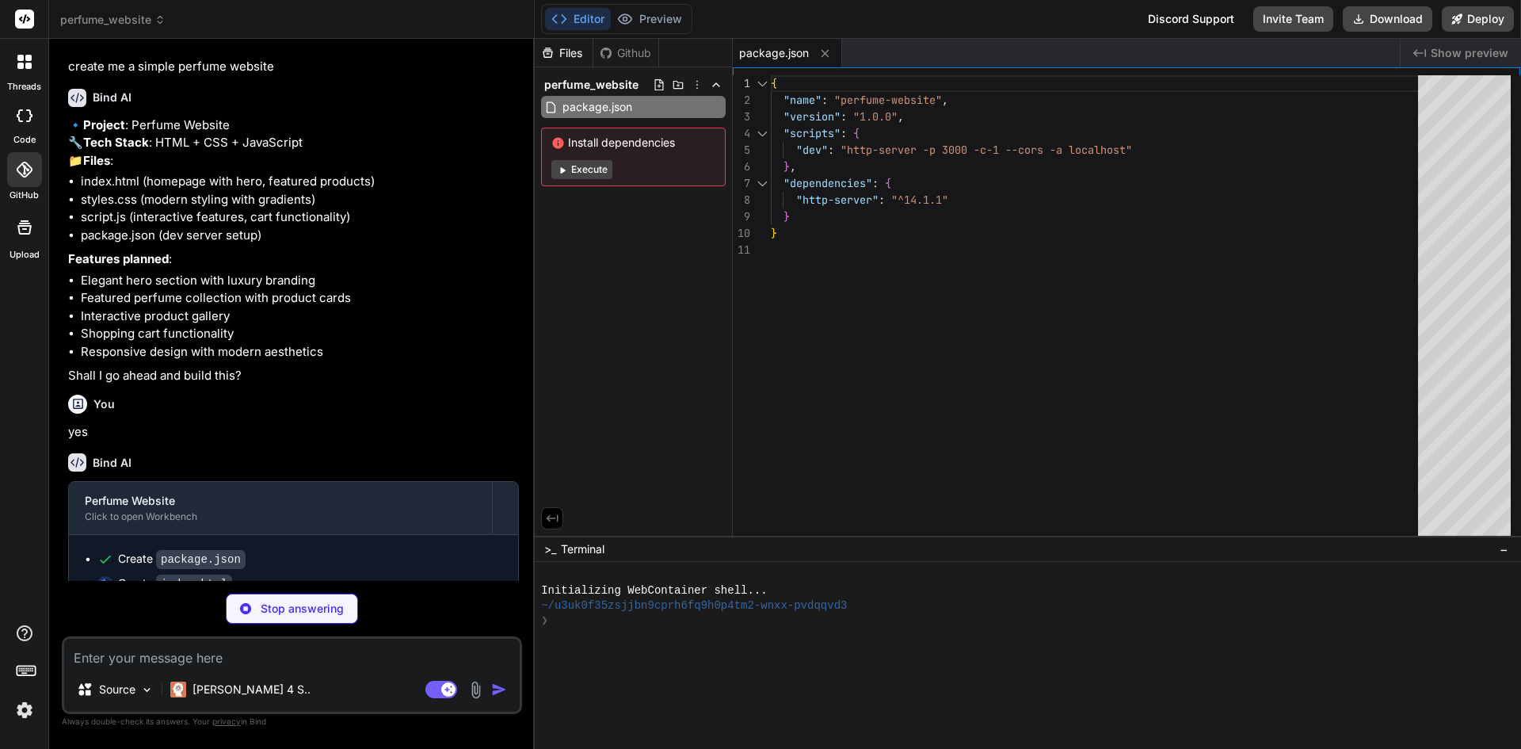
scroll to position [400, 0]
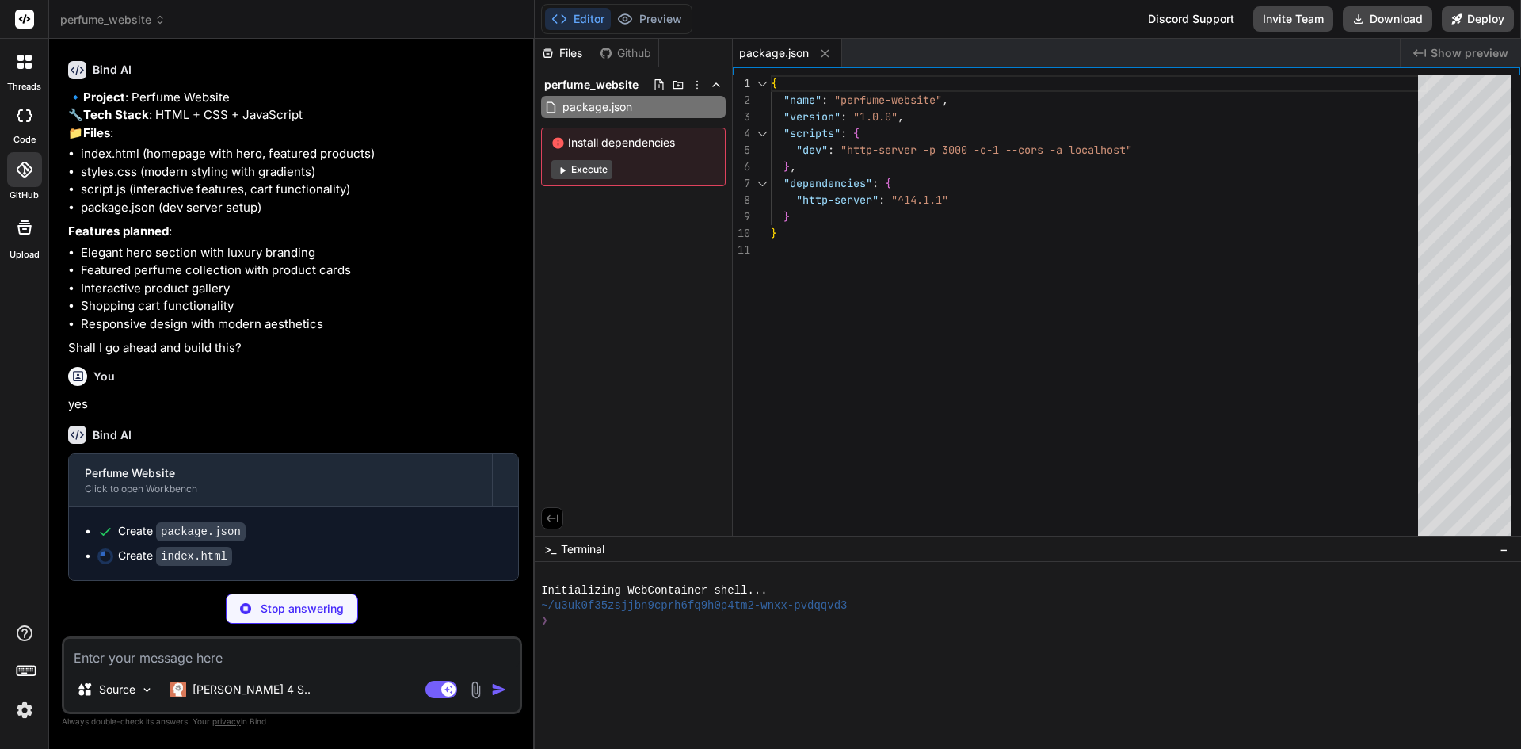
type textarea "x"
type textarea "</footer> <script src="script.js"></script> </body> </html>"
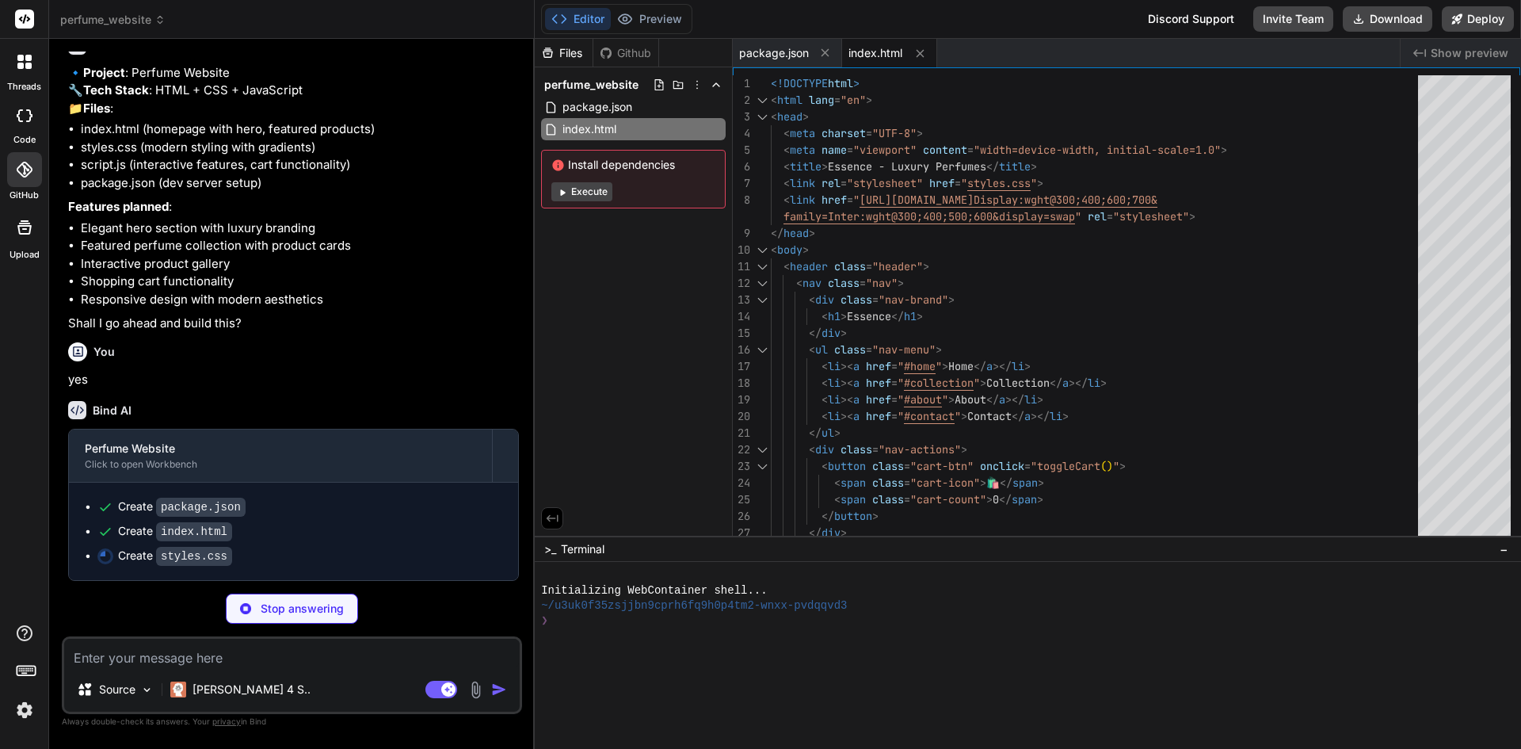
scroll to position [425, 0]
type textarea "x"
type textarea "<body> <header class="header"> <nav class="nav"> <div class="nav-brand"> <h1>Es…"
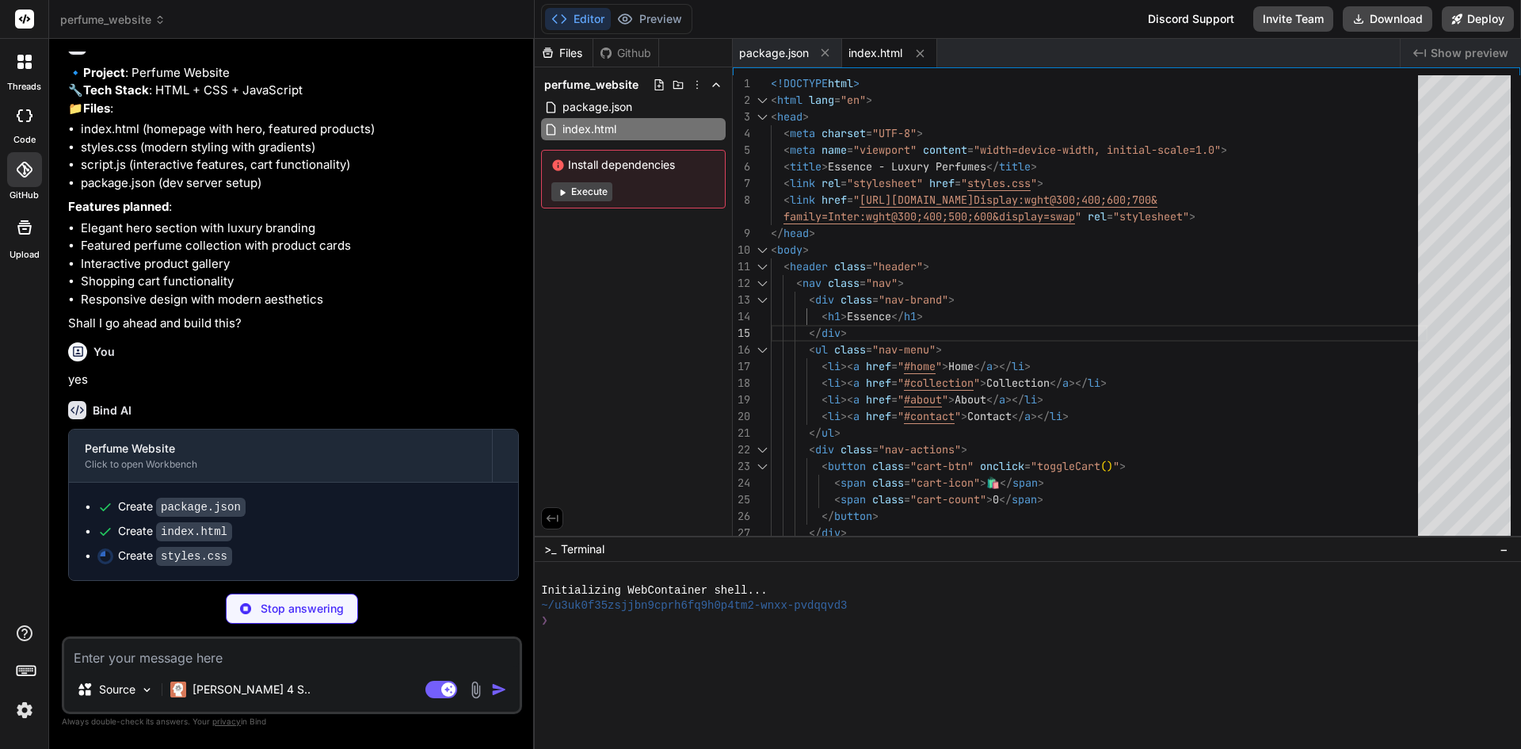
type textarea "x"
type textarea "}"
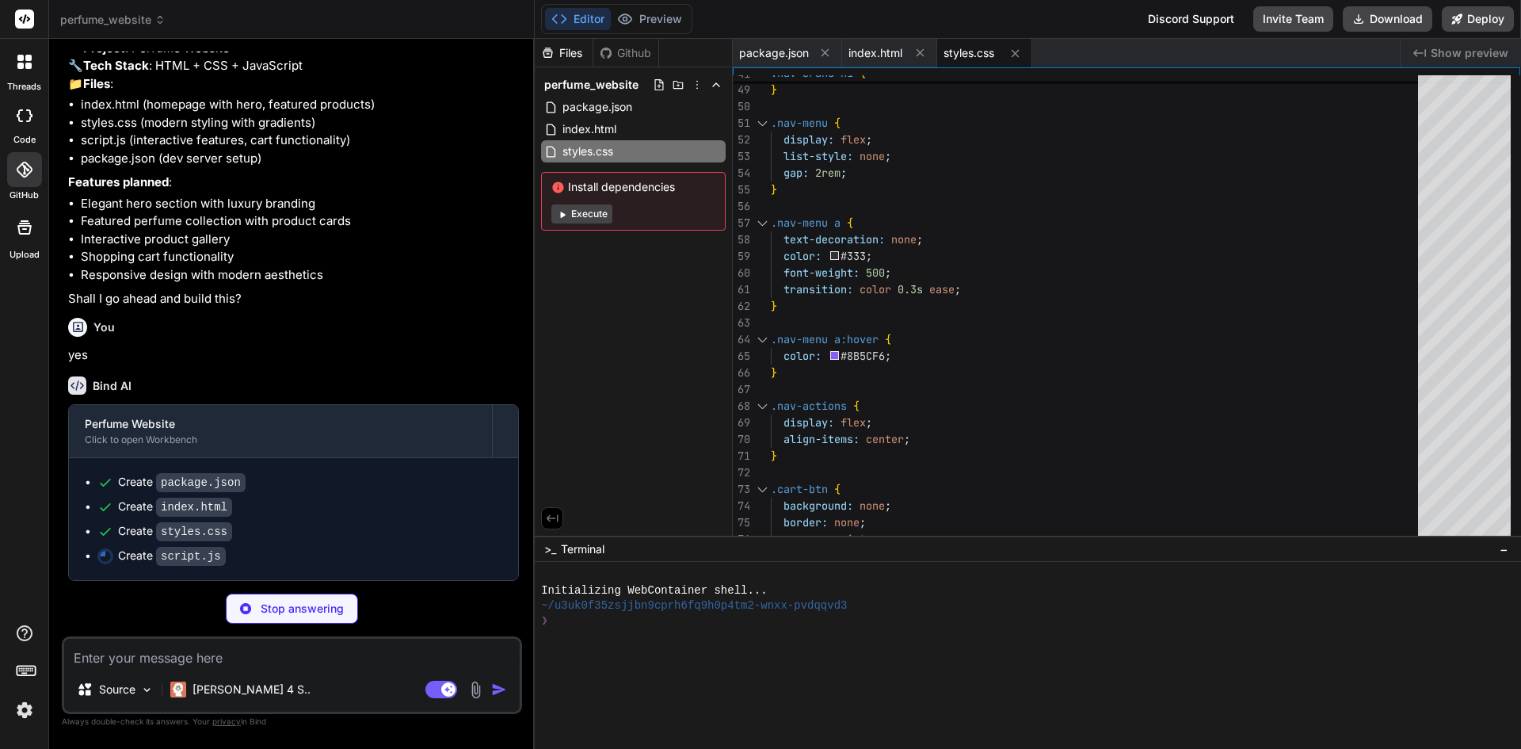
scroll to position [449, 0]
type textarea "x"
type textarea "}); }); });"
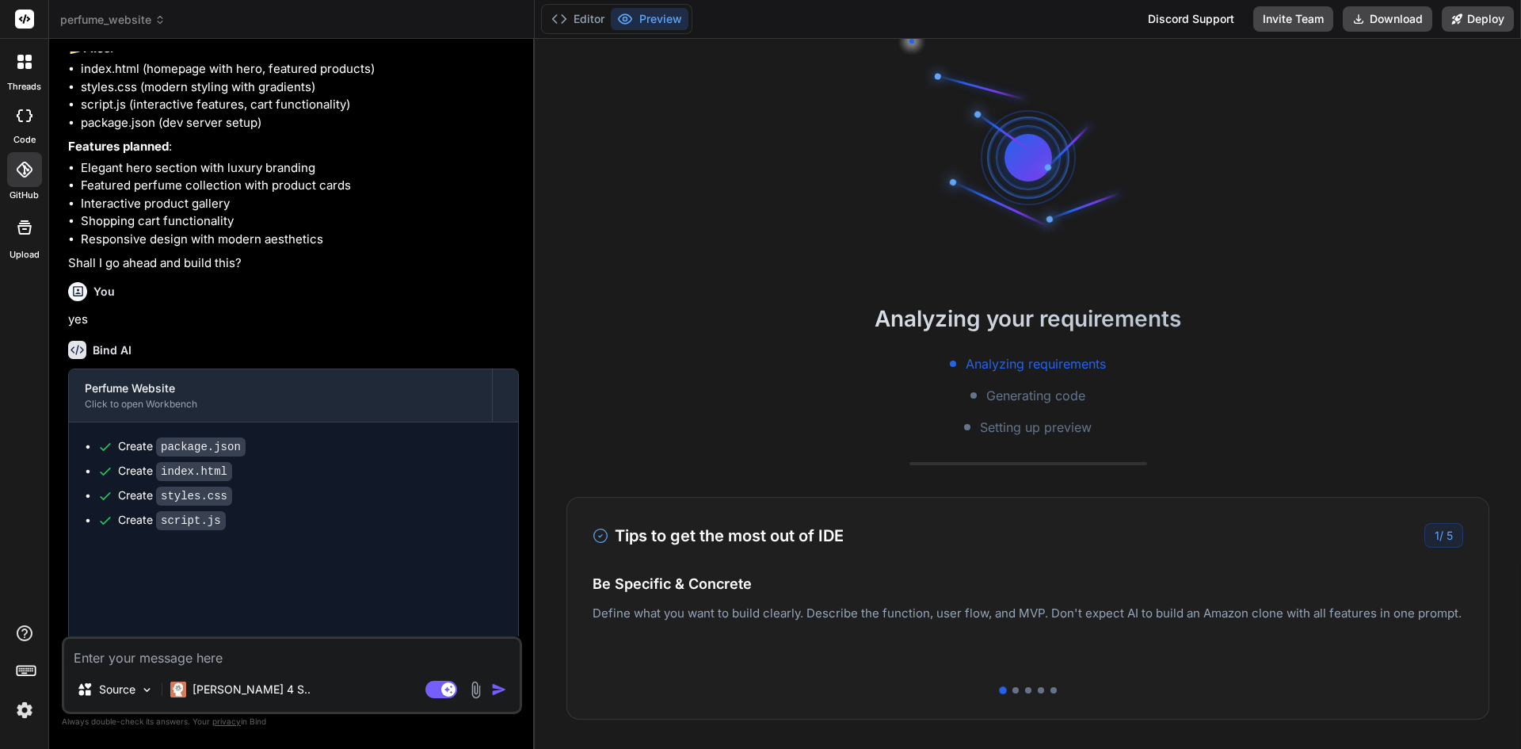
type textarea "x"
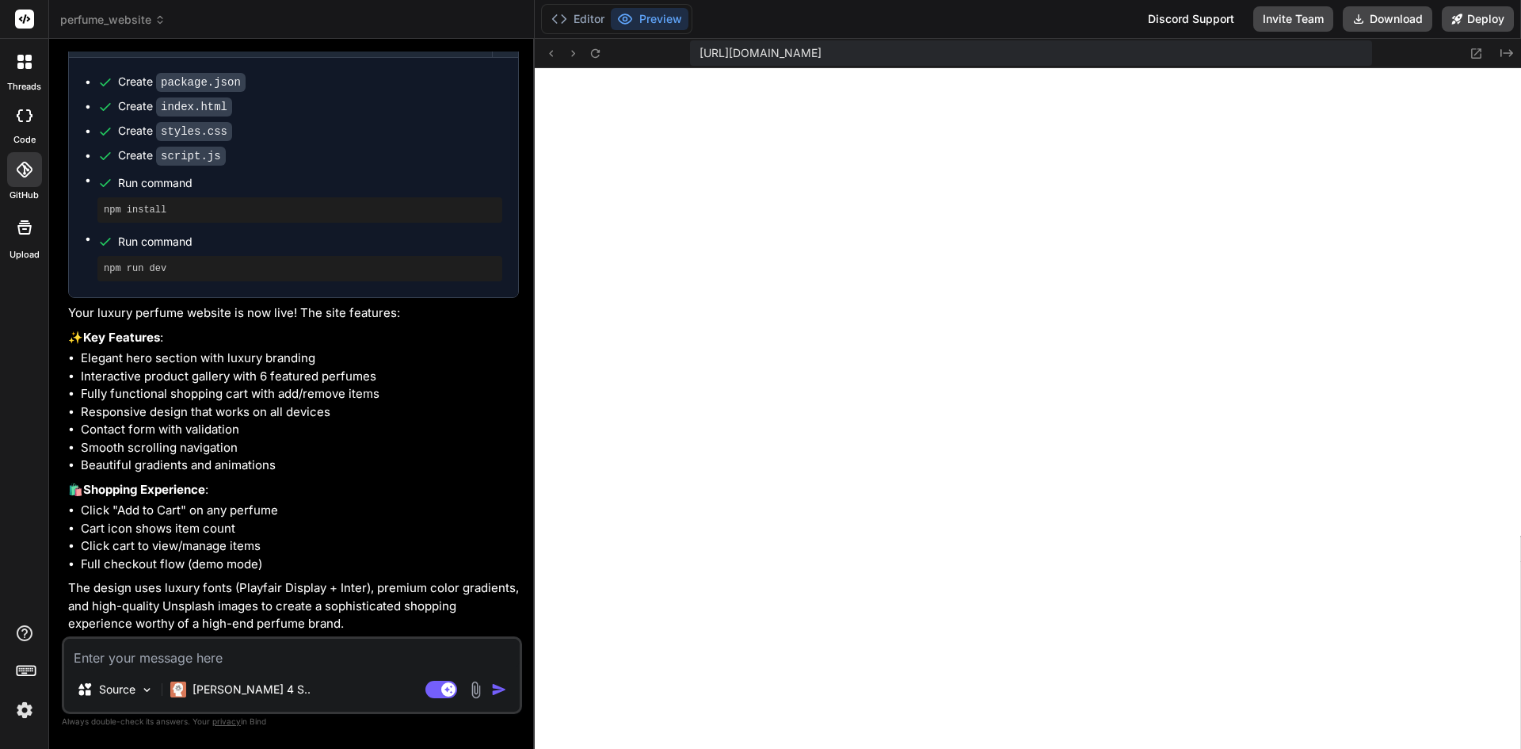
scroll to position [849, 0]
click at [581, 16] on button "Editor" at bounding box center [578, 19] width 66 height 22
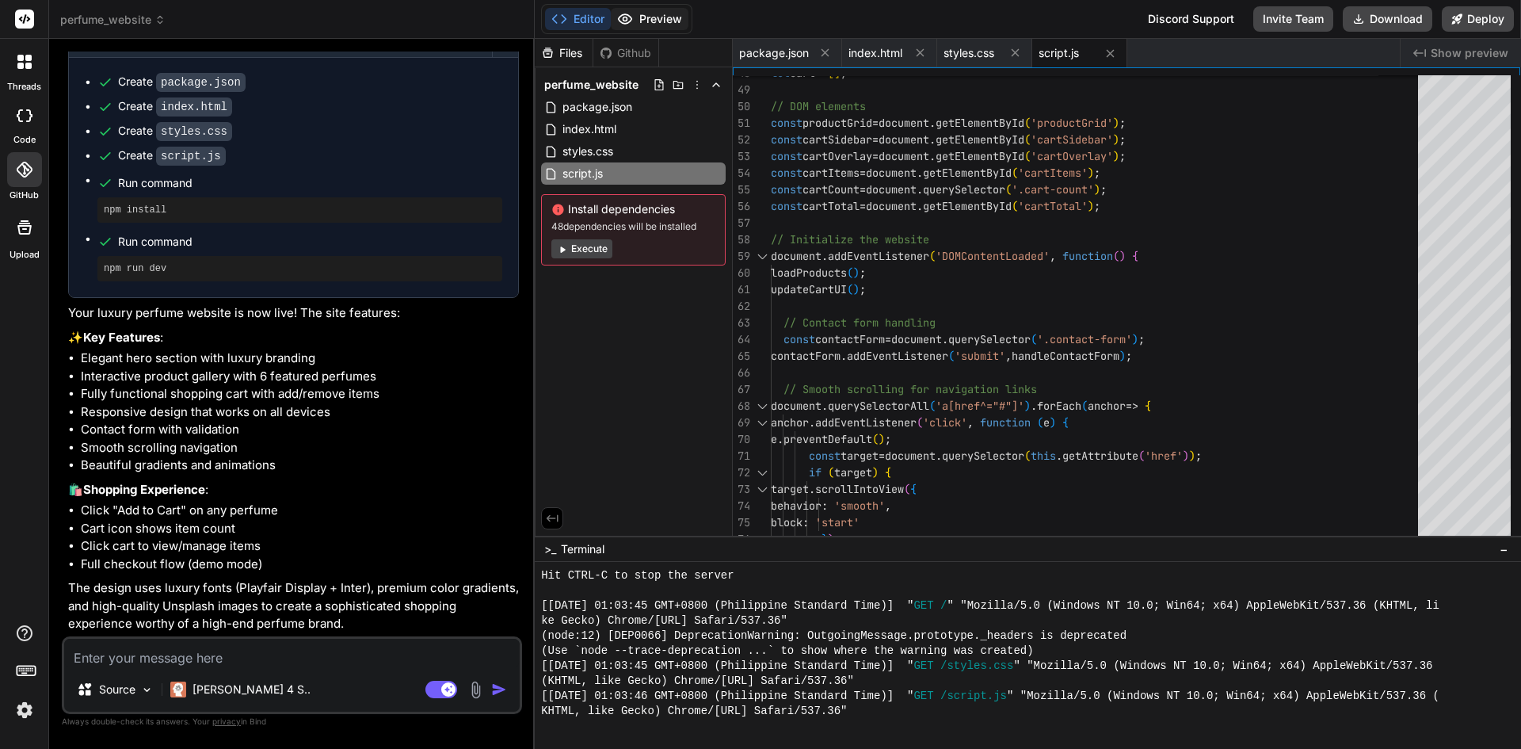
click at [655, 20] on button "Preview" at bounding box center [650, 19] width 78 height 22
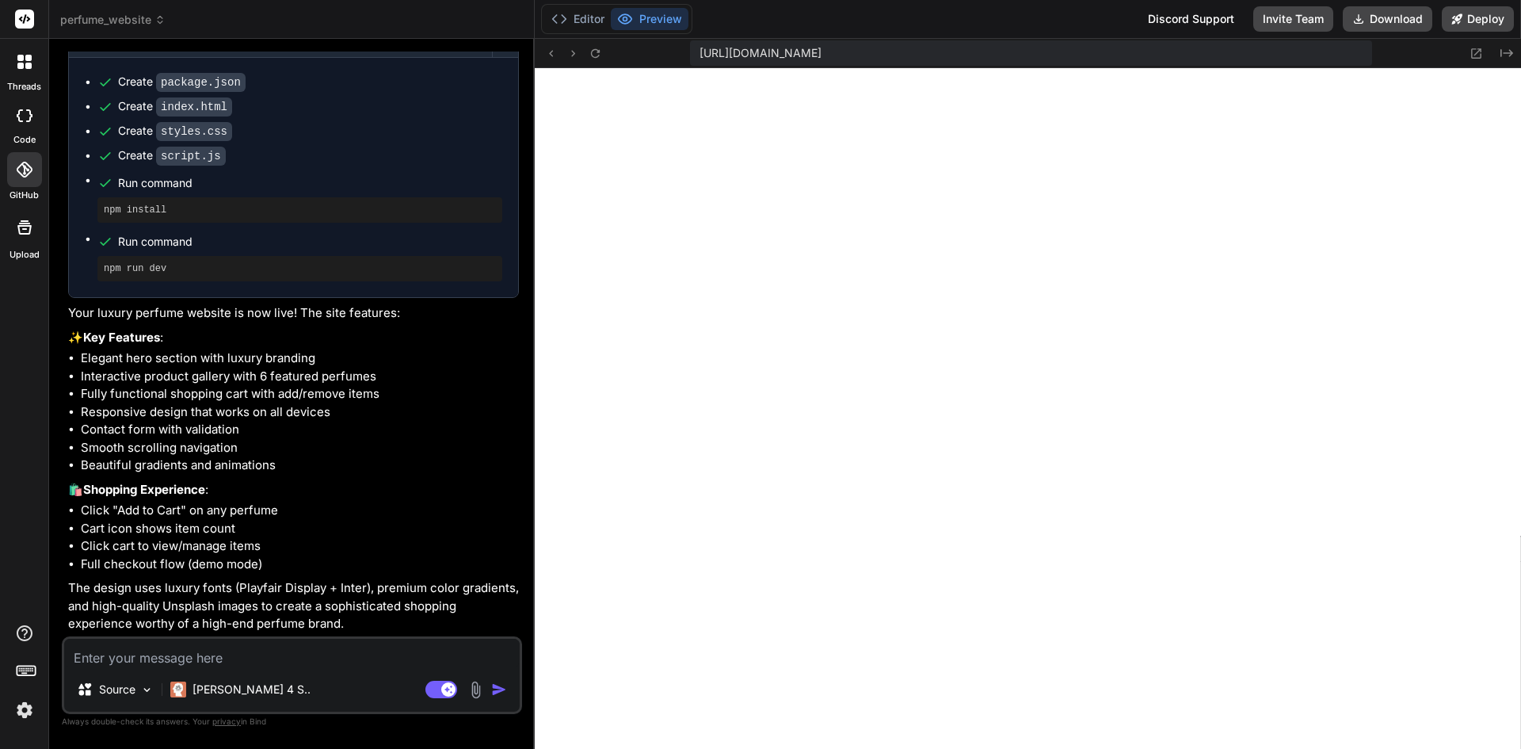
click at [32, 170] on icon at bounding box center [24, 170] width 16 height 16
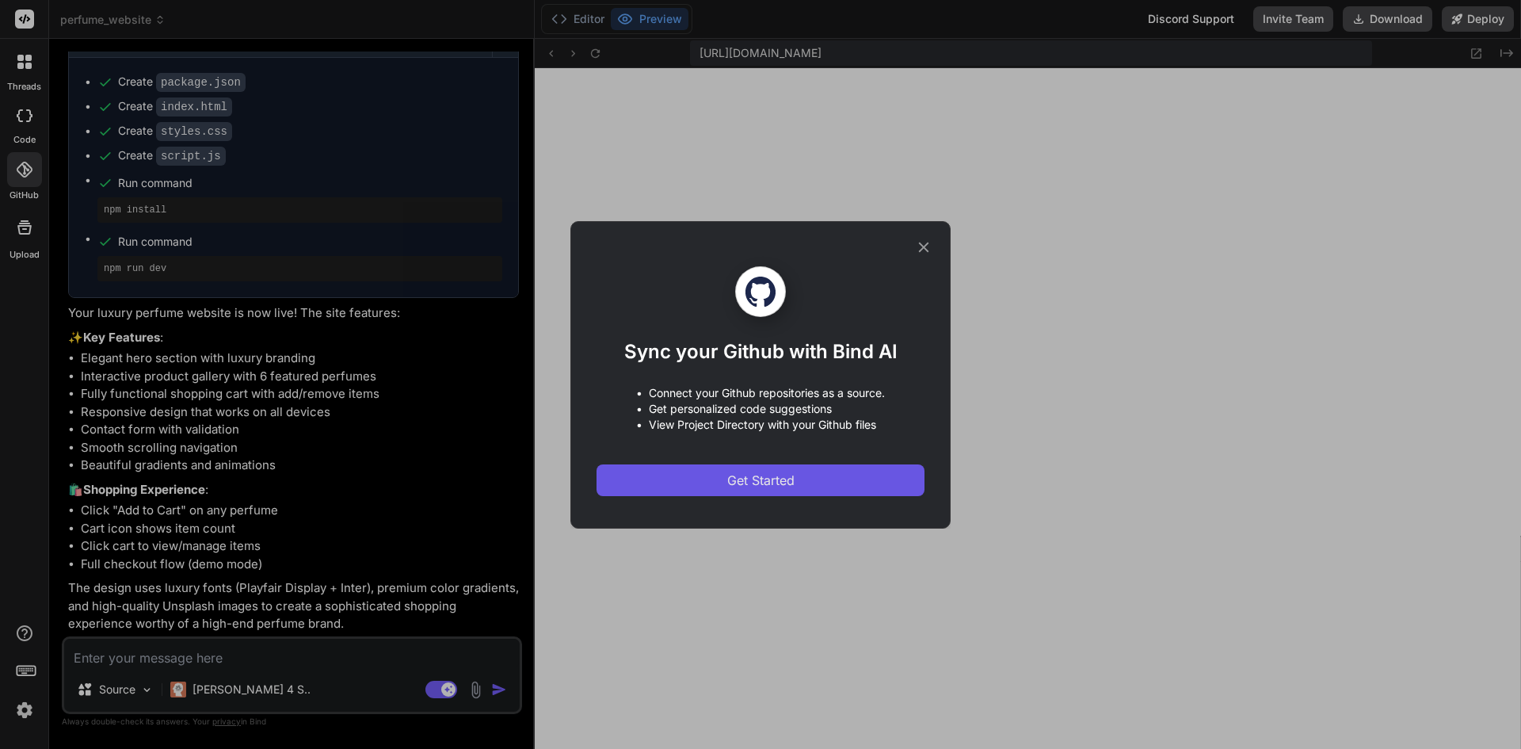
click at [746, 478] on span "Get Started" at bounding box center [760, 480] width 67 height 19
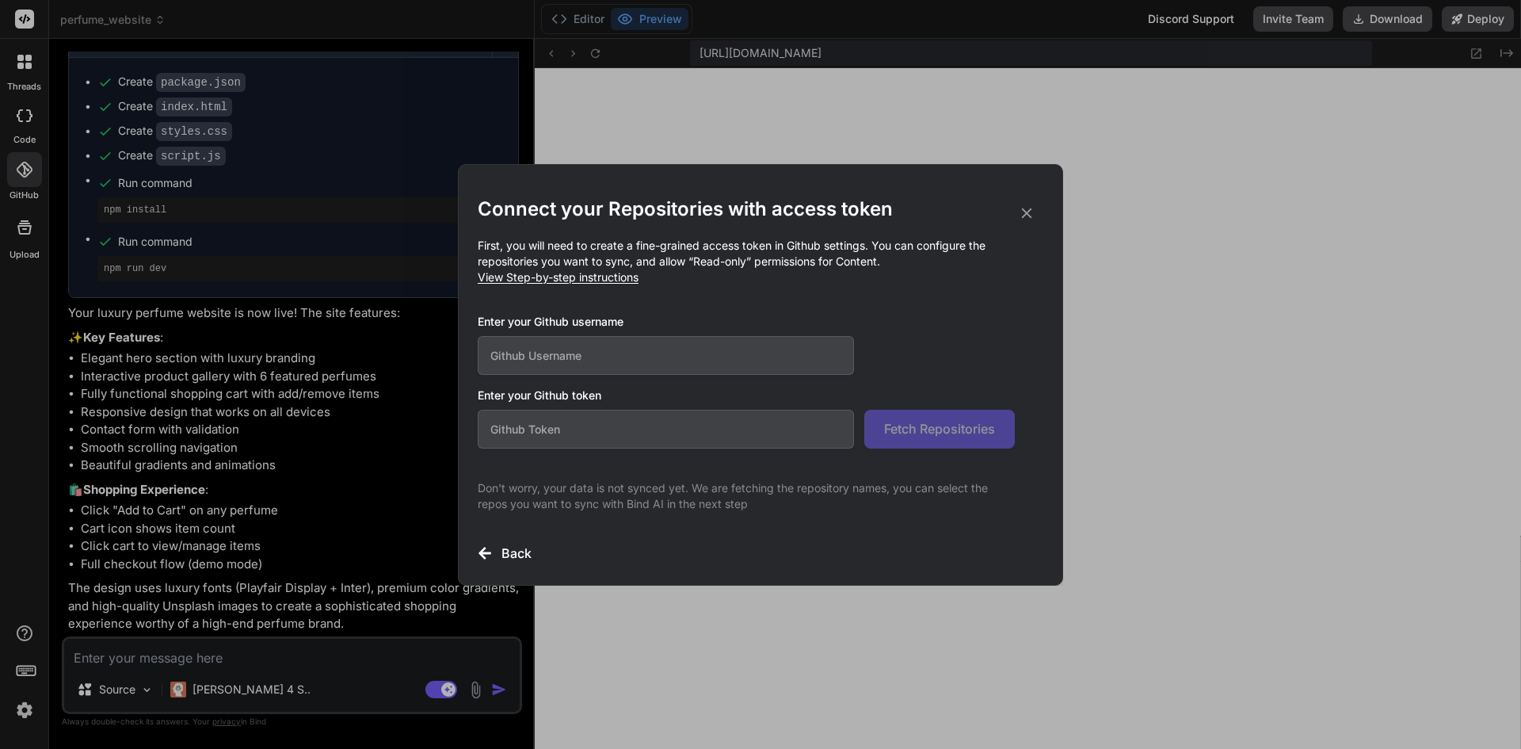
click at [645, 349] on input "text" at bounding box center [666, 355] width 376 height 39
click at [601, 341] on input "rhommelyap" at bounding box center [666, 355] width 376 height 39
paste input "21"
type input "rhommelyap21"
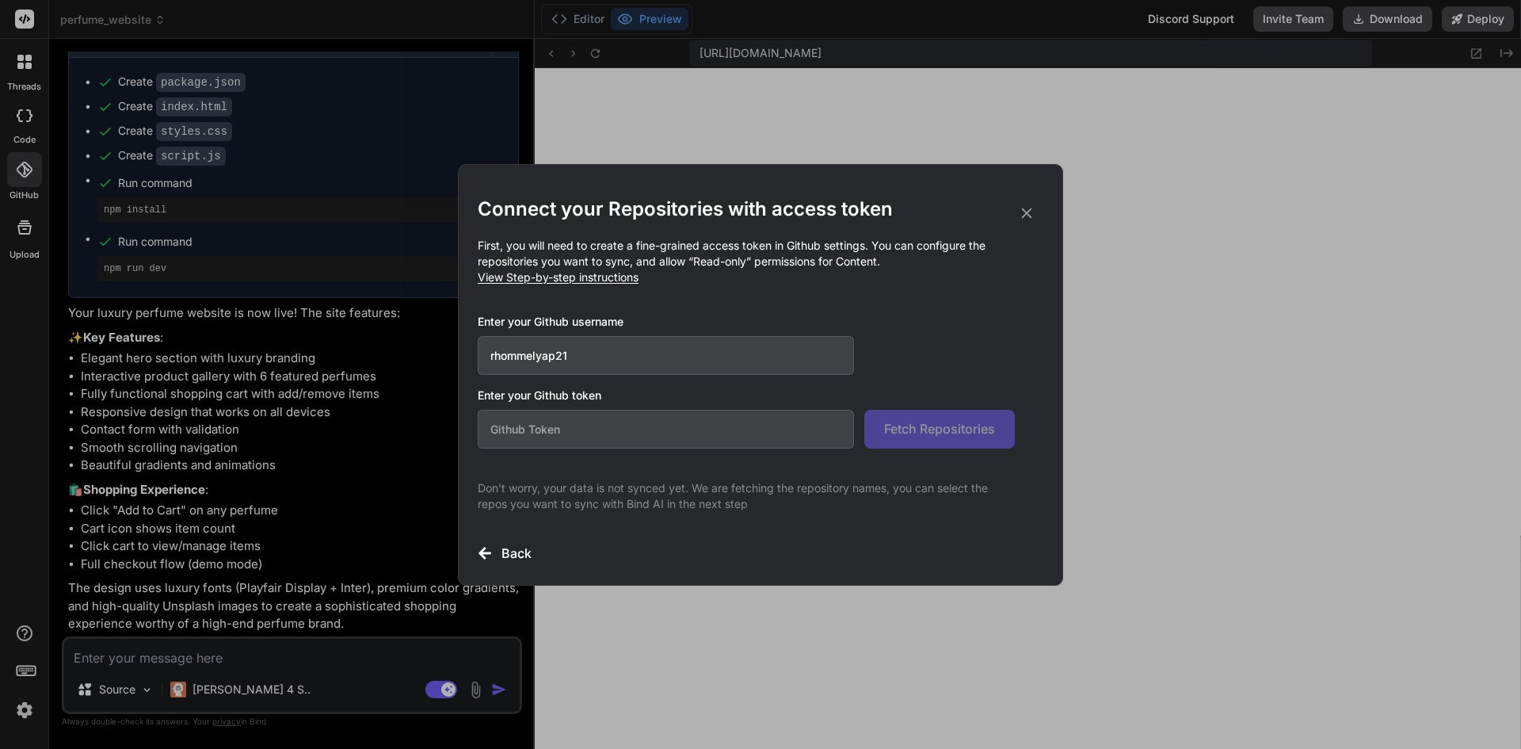
click at [808, 292] on div "Connect your Repositories with access token First, you will need to create a fi…" at bounding box center [761, 379] width 566 height 366
click at [612, 360] on input "rhommelyap21" at bounding box center [666, 355] width 376 height 39
click at [613, 412] on input "text" at bounding box center [666, 429] width 376 height 39
paste input "github_pat_11ASVBMYY0rvvnKPgf6Wd3_x6vkm2PftzxleKNcLL6g27fjkB251Nb9qWZZ6wTPaiQHS…"
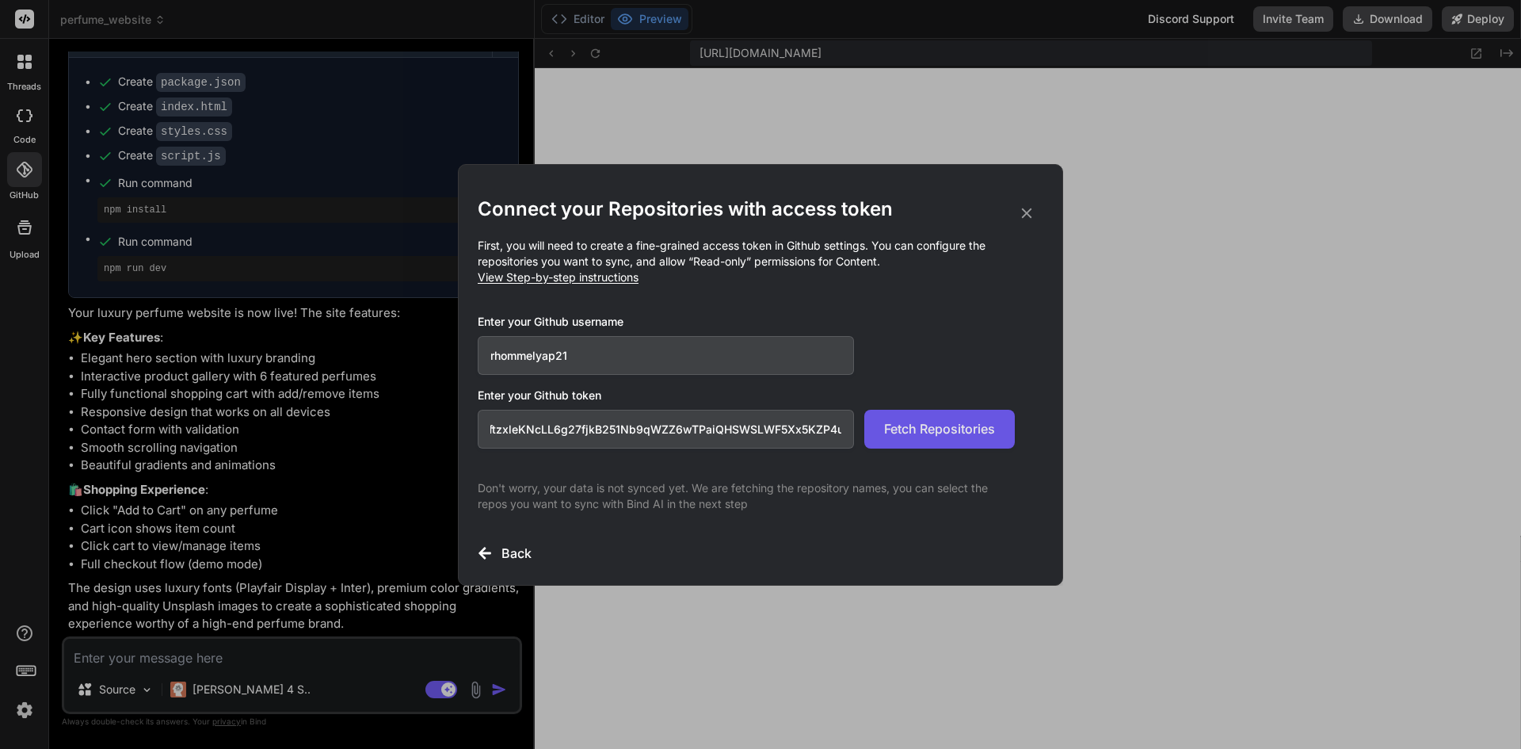
scroll to position [0, 0]
click at [954, 437] on span "Fetch Repositories" at bounding box center [939, 428] width 111 height 19
click at [769, 266] on p "First, you will need to create a fine-grained access token in Github settings. …" at bounding box center [761, 262] width 566 height 48
click at [681, 438] on input "github_pat_11ASVBMYY0rvvnKPgf6Wd3_x6vkm2PftzxleKNcLL6g27fjkB251Nb9qWZZ6wTPaiQHS…" at bounding box center [666, 429] width 376 height 39
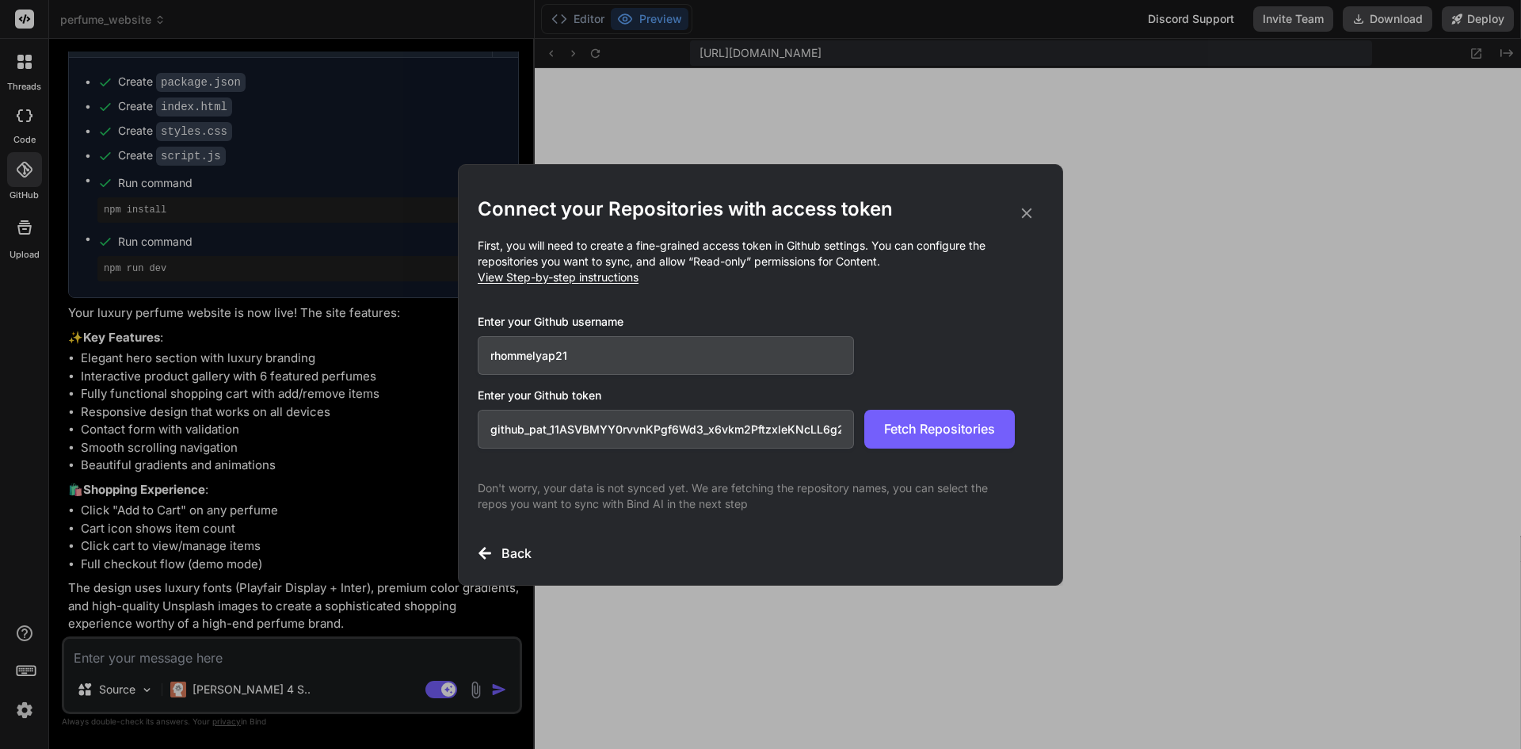
click at [681, 438] on input "github_pat_11ASVBMYY0rvvnKPgf6Wd3_x6vkm2PftzxleKNcLL6g27fjkB251Nb9qWZZ6wTPaiQHS…" at bounding box center [666, 429] width 376 height 39
paste input "eeZu00MRt8dN_4Rttj13zxgKCWq4OTojckoP2dwCsNy4etKr5SN5QrxHMYVTPN749HOUC7Ci"
type input "github_pat_11ASVBMYY0eeZu00MRt8dN_4Rttj13zxgKCWq4OTojckoP2dwCsNy4etKr5SN5QrxHMY…"
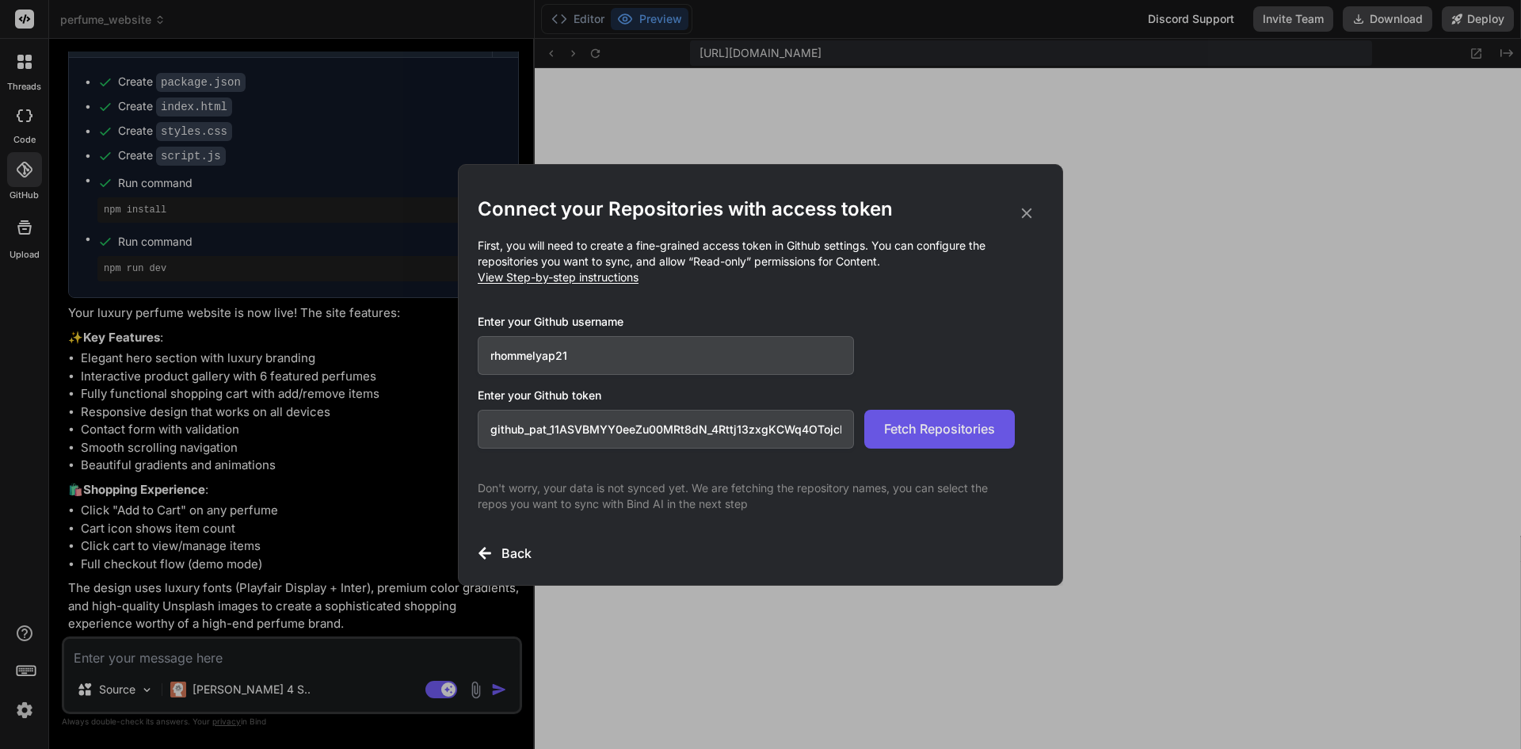
click at [915, 432] on span "Fetch Repositories" at bounding box center [939, 428] width 111 height 19
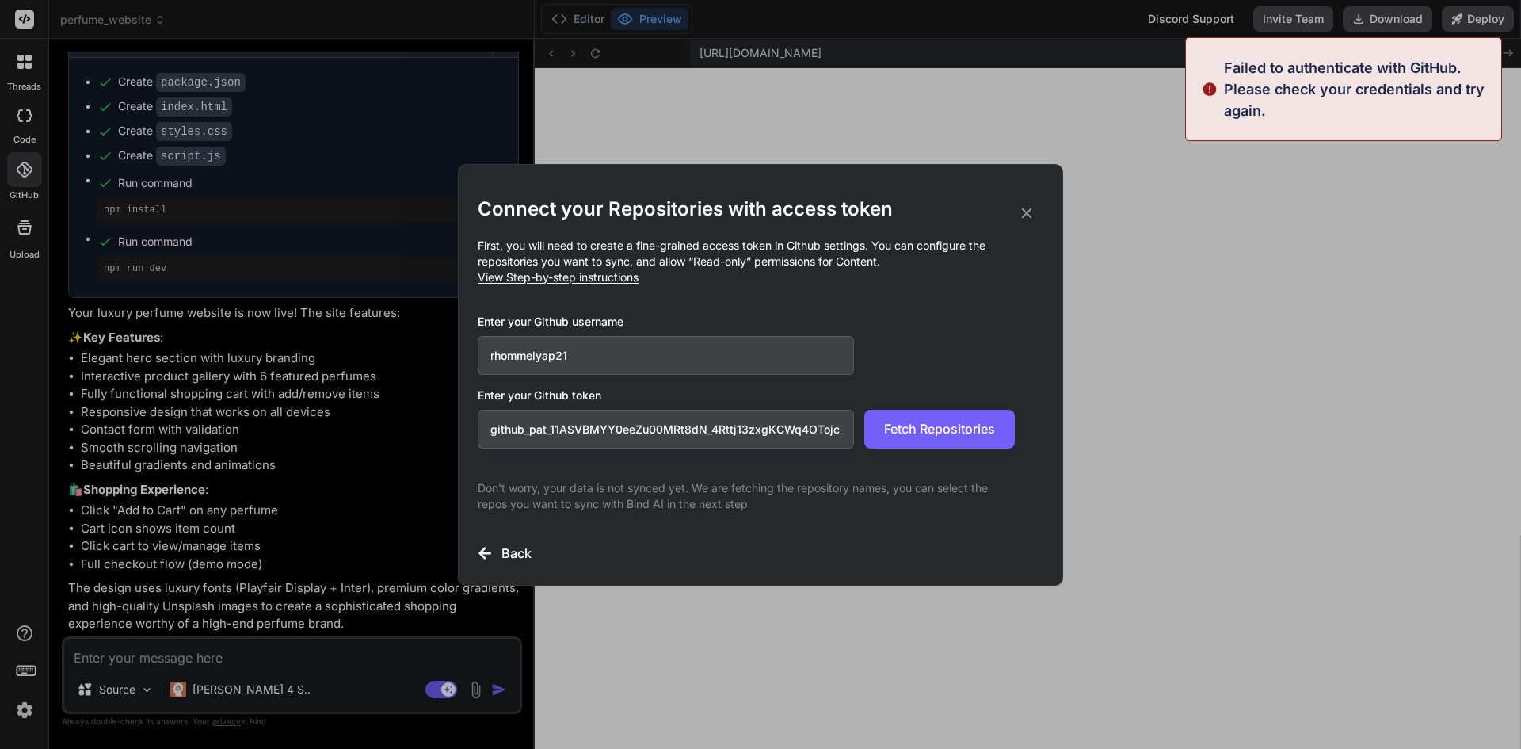
click at [1035, 203] on h2 "Connect your Repositories with access token" at bounding box center [761, 208] width 566 height 25
click at [1025, 211] on icon at bounding box center [1026, 212] width 17 height 17
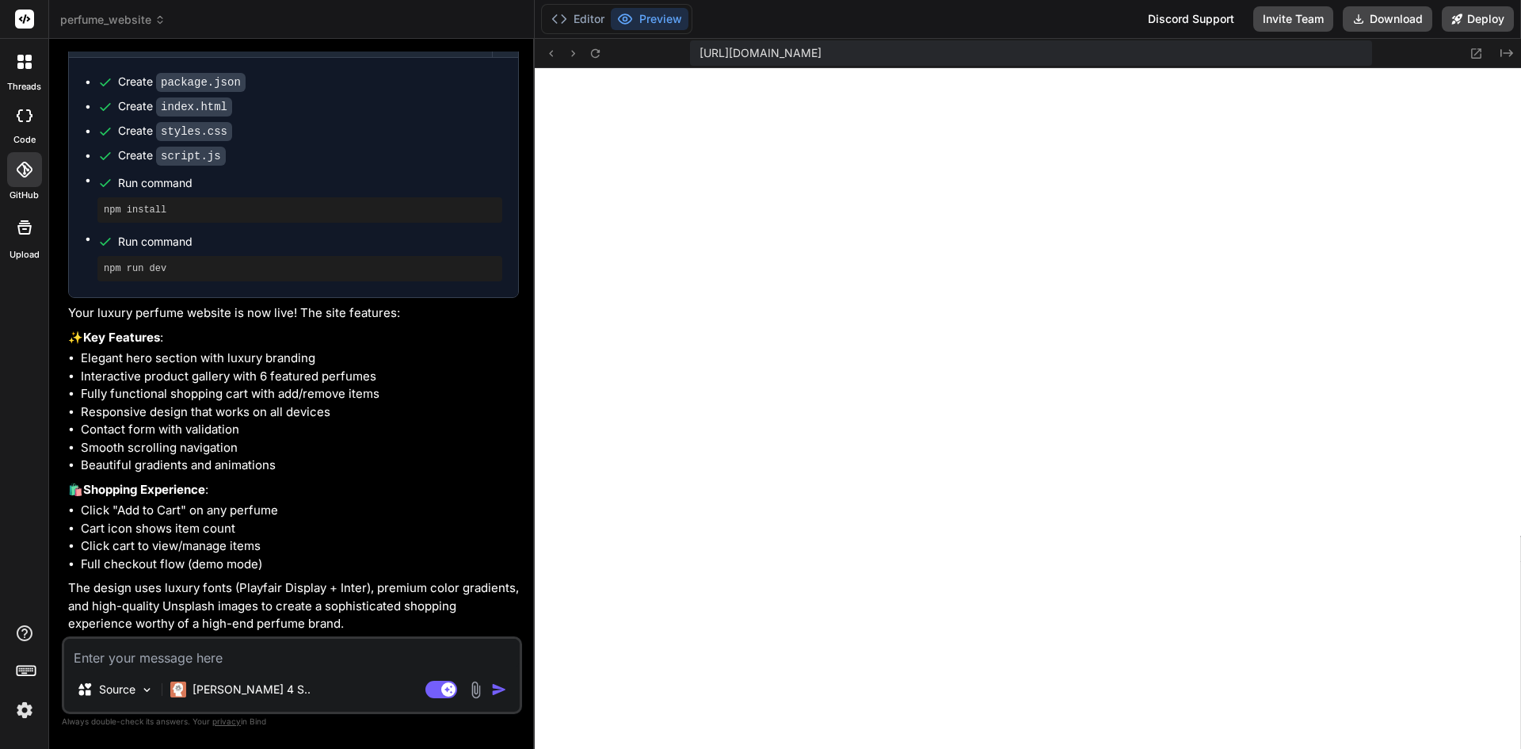
click at [25, 69] on div at bounding box center [24, 61] width 33 height 33
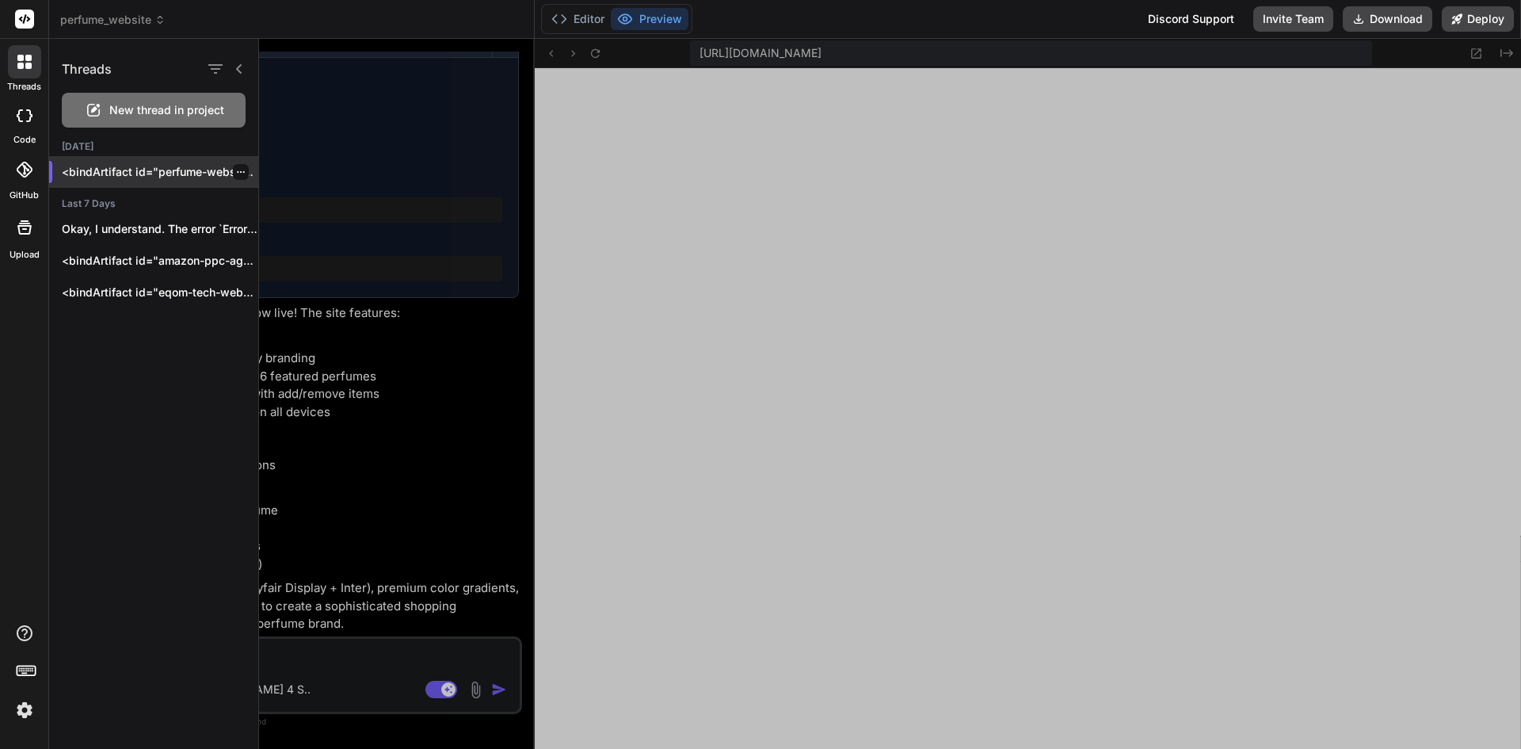
click at [121, 173] on p "<bindArtifact id="perfume-website" title..." at bounding box center [160, 172] width 196 height 16
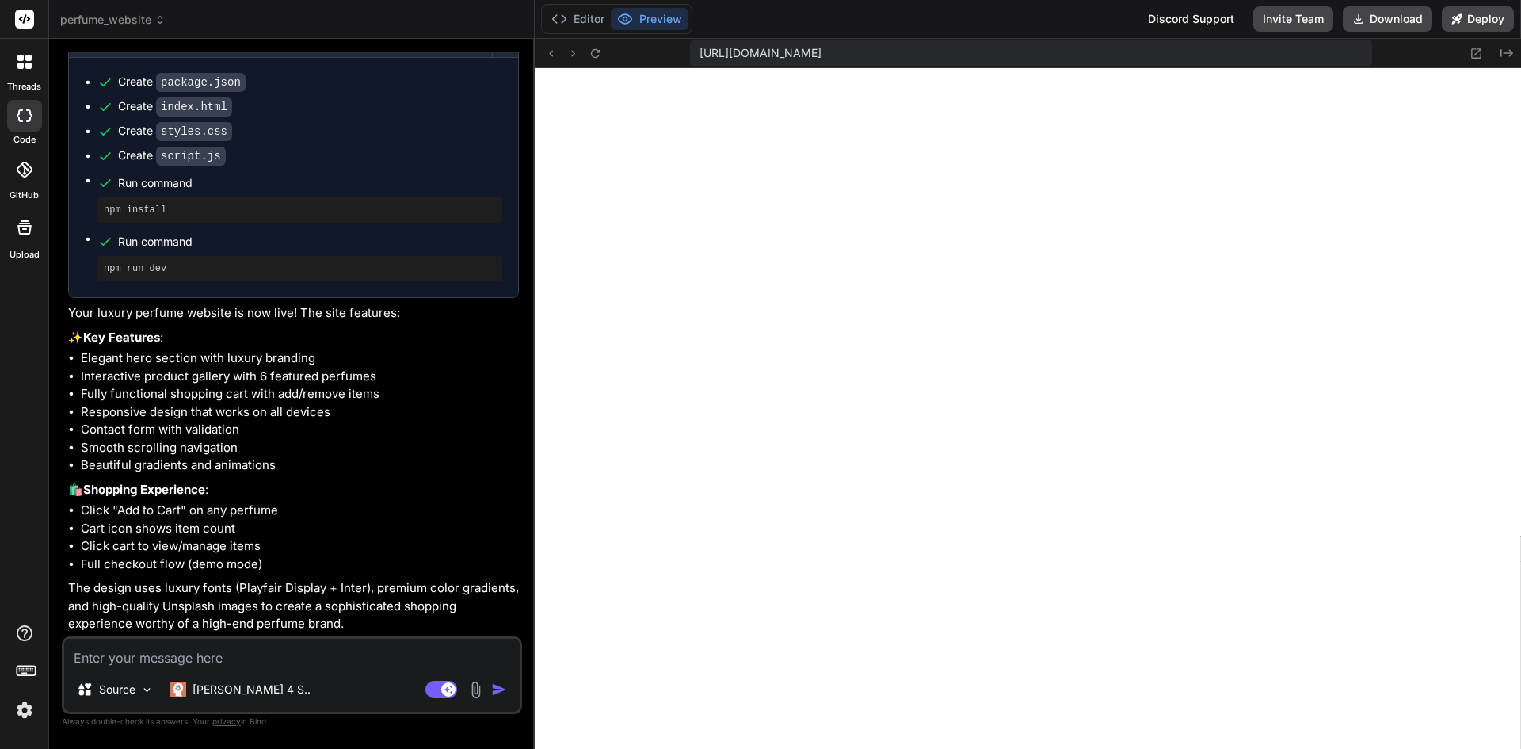
click at [24, 114] on icon at bounding box center [25, 115] width 16 height 13
click at [25, 123] on div at bounding box center [24, 116] width 35 height 32
type textarea "x"
click at [21, 705] on img at bounding box center [24, 709] width 27 height 27
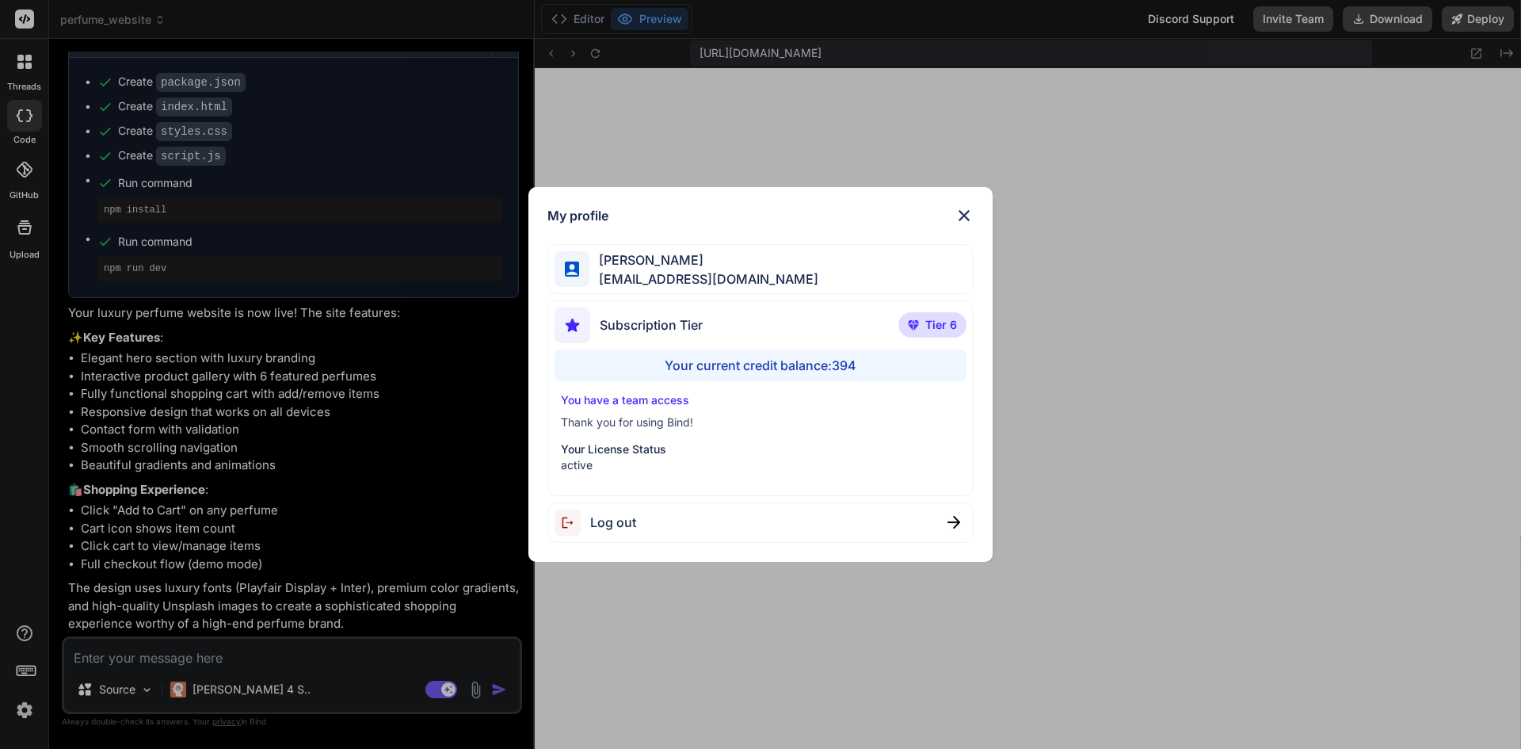
click at [841, 361] on div "Your current credit balance: 394" at bounding box center [761, 365] width 413 height 32
click at [690, 435] on div "You have a team access Thank you for using Bind! Your License Status active" at bounding box center [761, 432] width 413 height 81
click at [966, 217] on img at bounding box center [964, 215] width 19 height 19
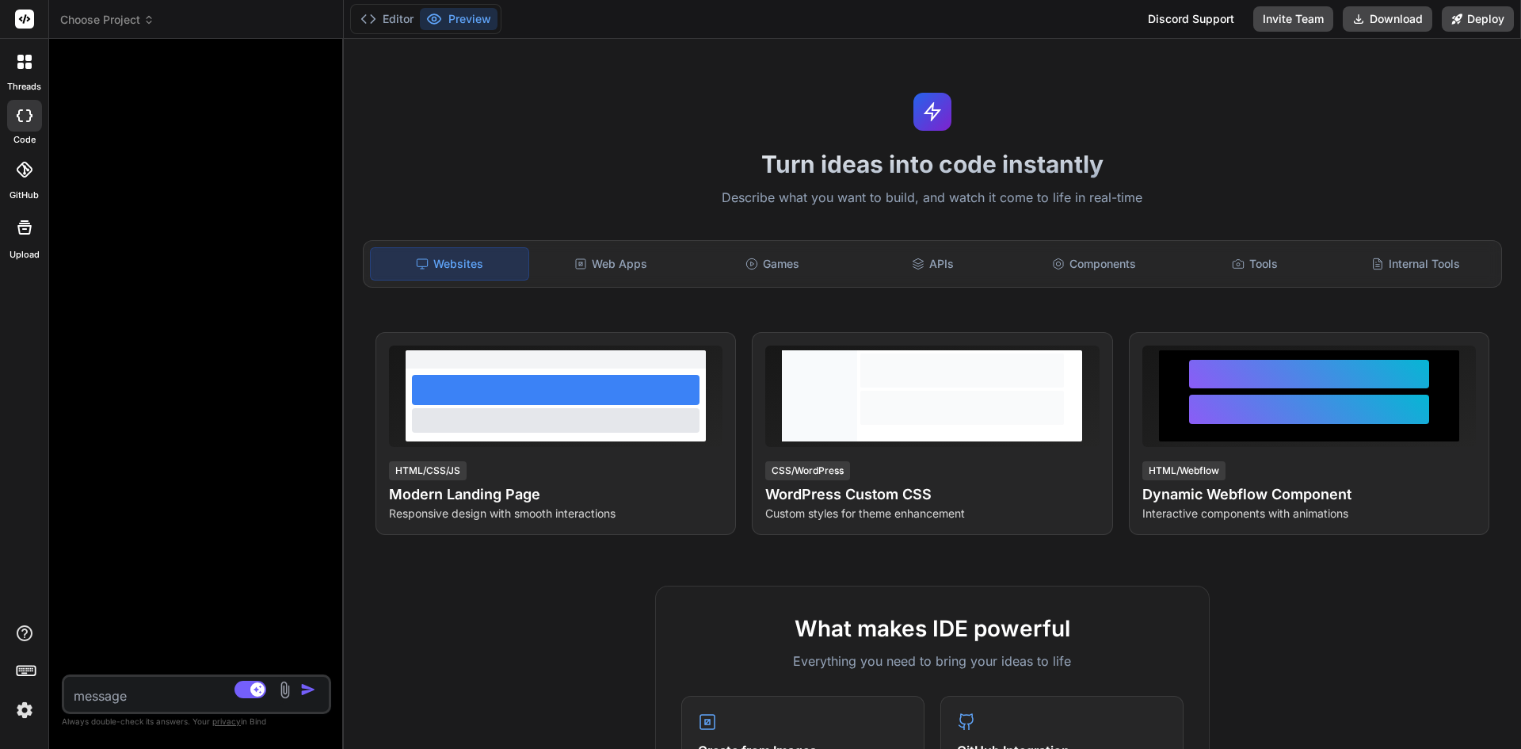
scroll to position [497, 0]
